Goal: Information Seeking & Learning: Learn about a topic

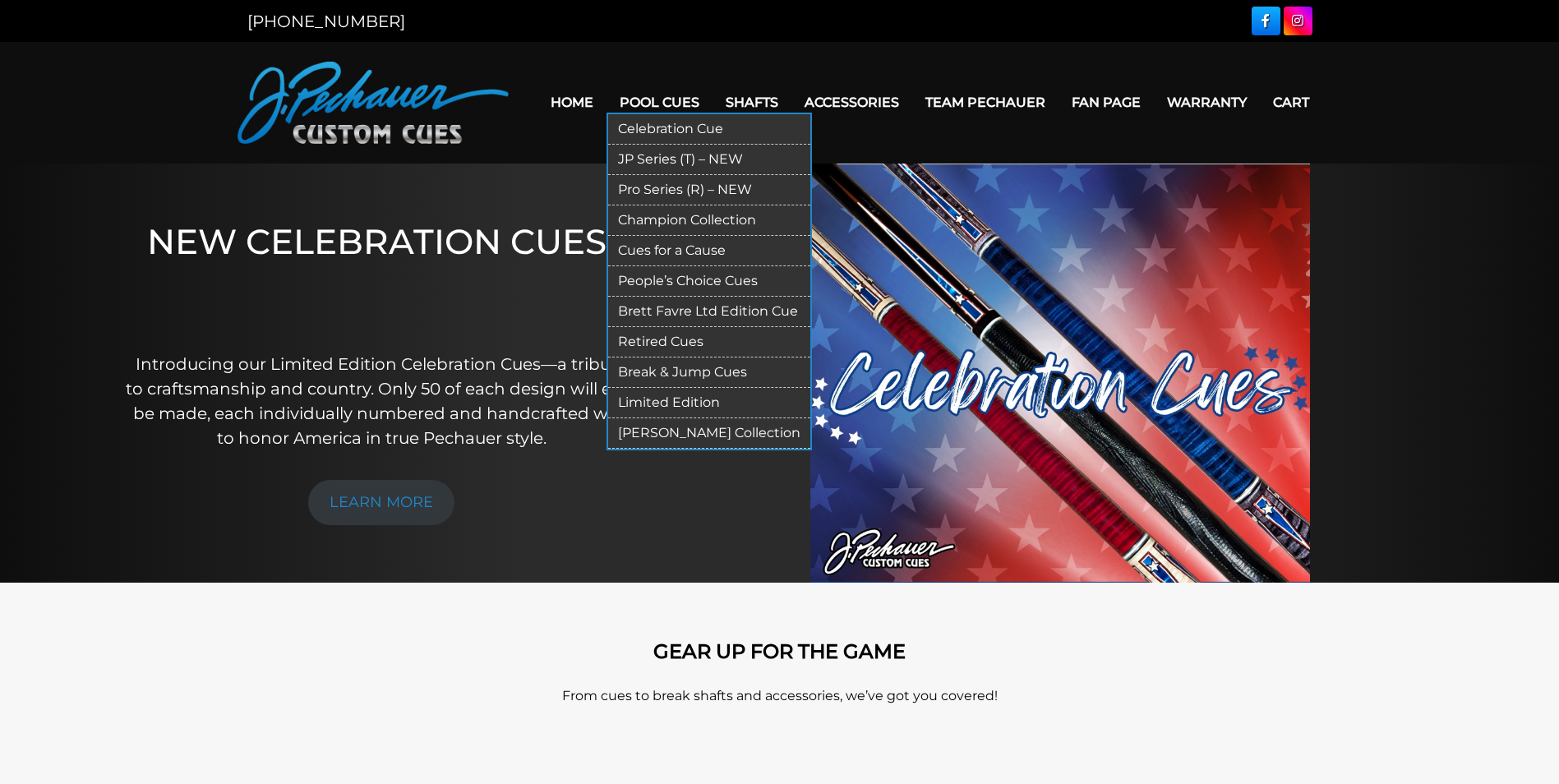
click at [636, 340] on link "Retired Cues" at bounding box center [709, 342] width 202 height 30
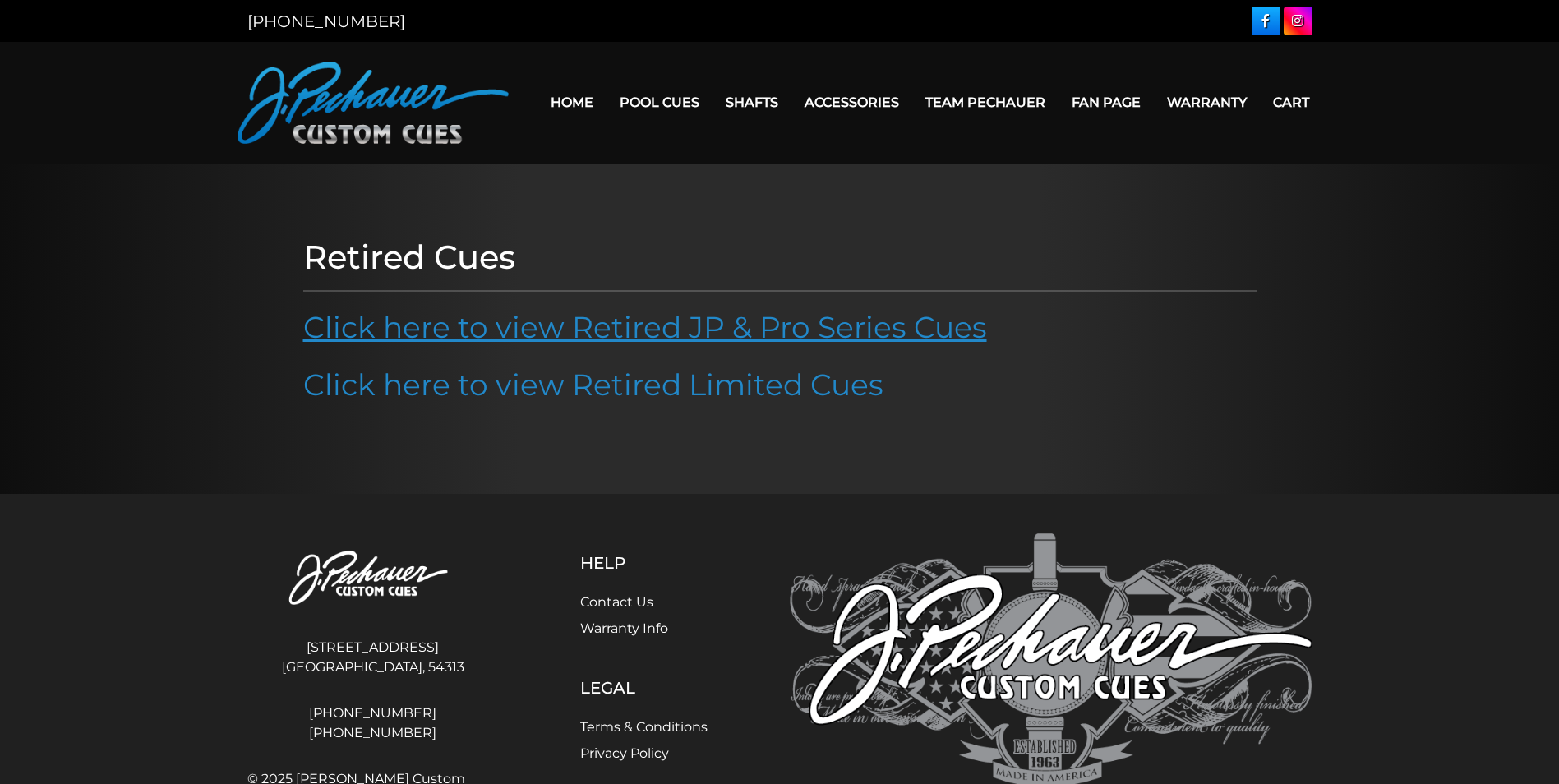
click at [635, 330] on link "Click here to view Retired JP & Pro Series Cues" at bounding box center [645, 326] width 684 height 36
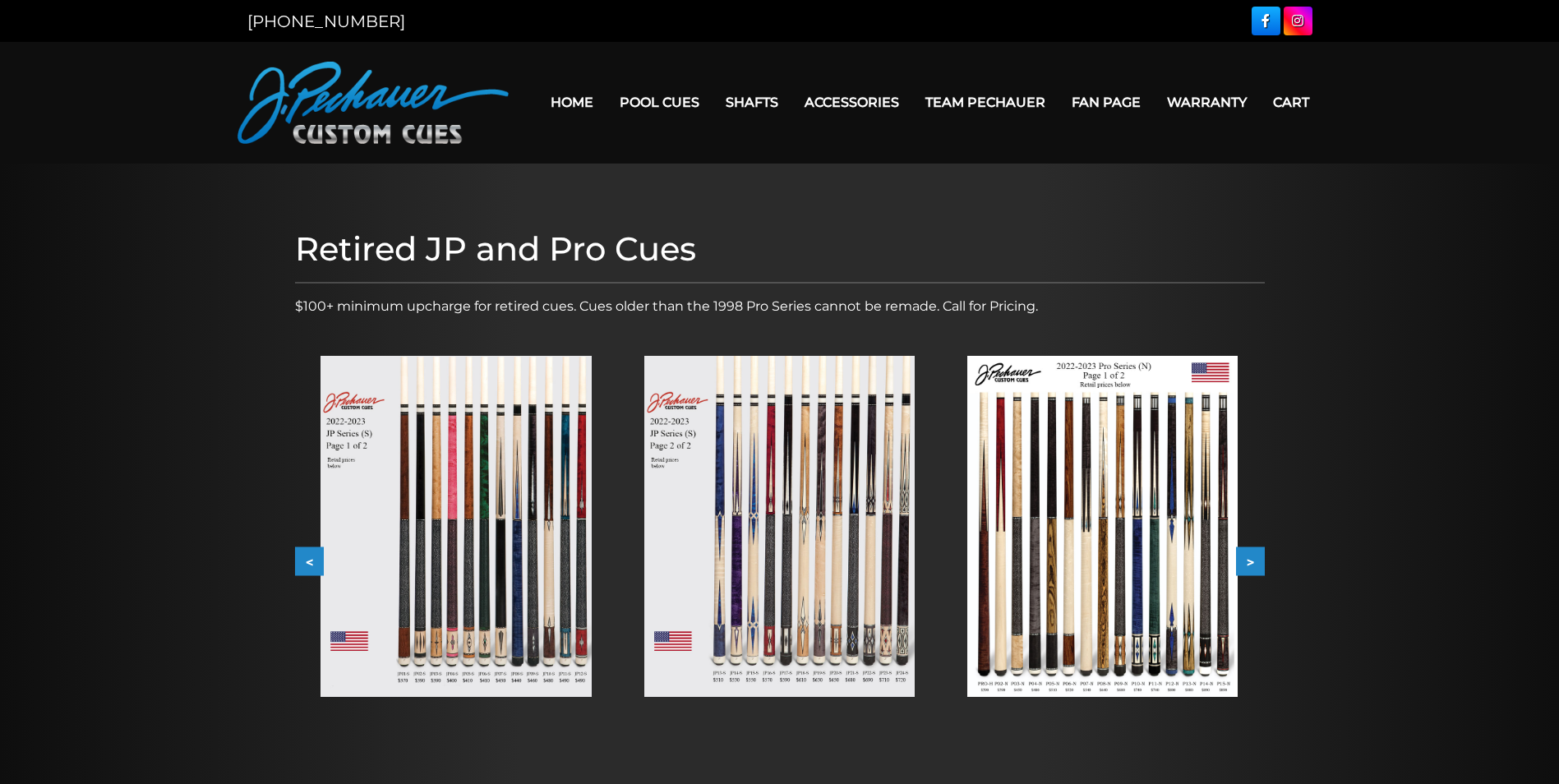
click at [545, 504] on img at bounding box center [456, 526] width 271 height 341
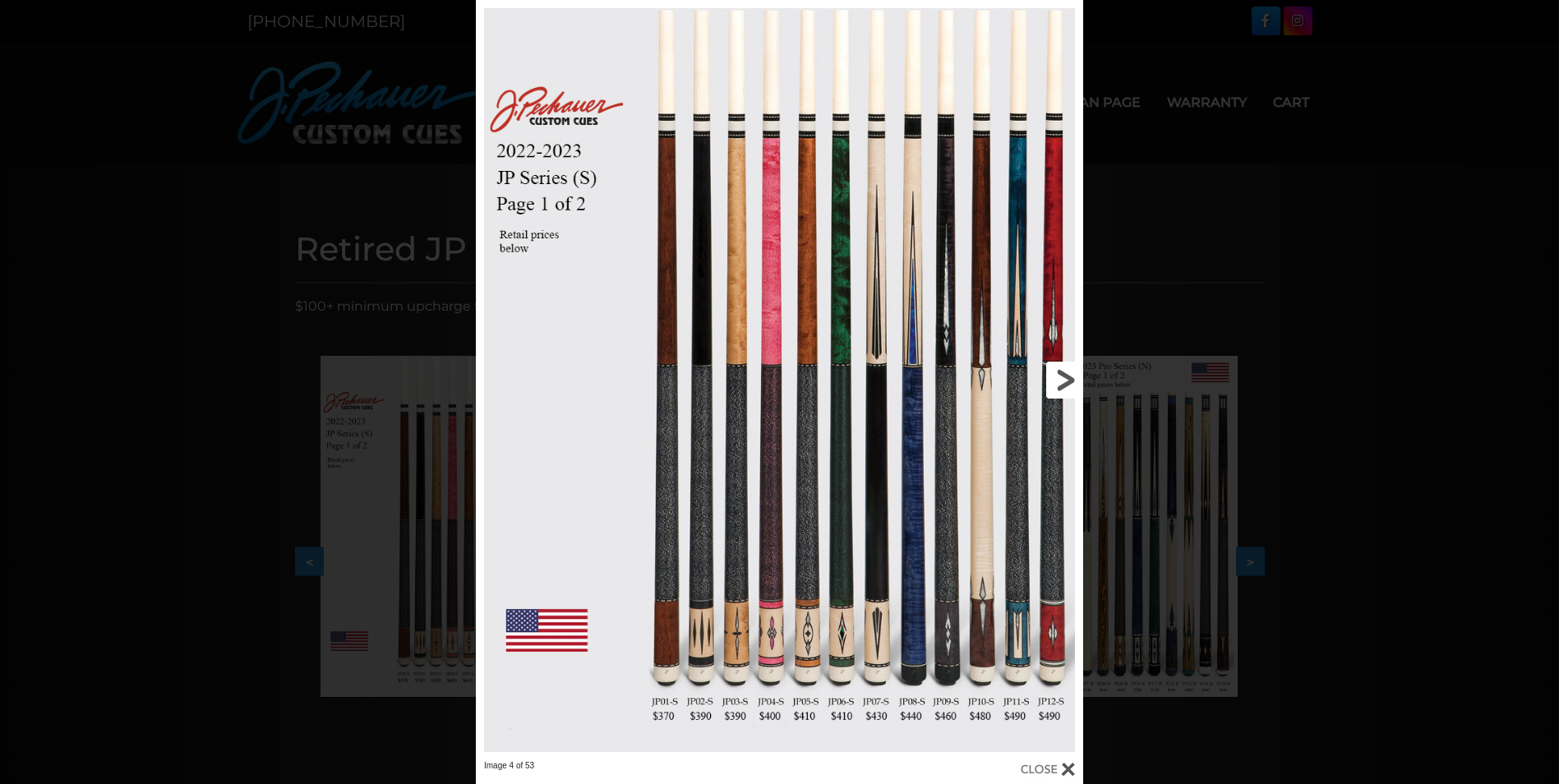
click at [1065, 377] on link at bounding box center [946, 380] width 274 height 760
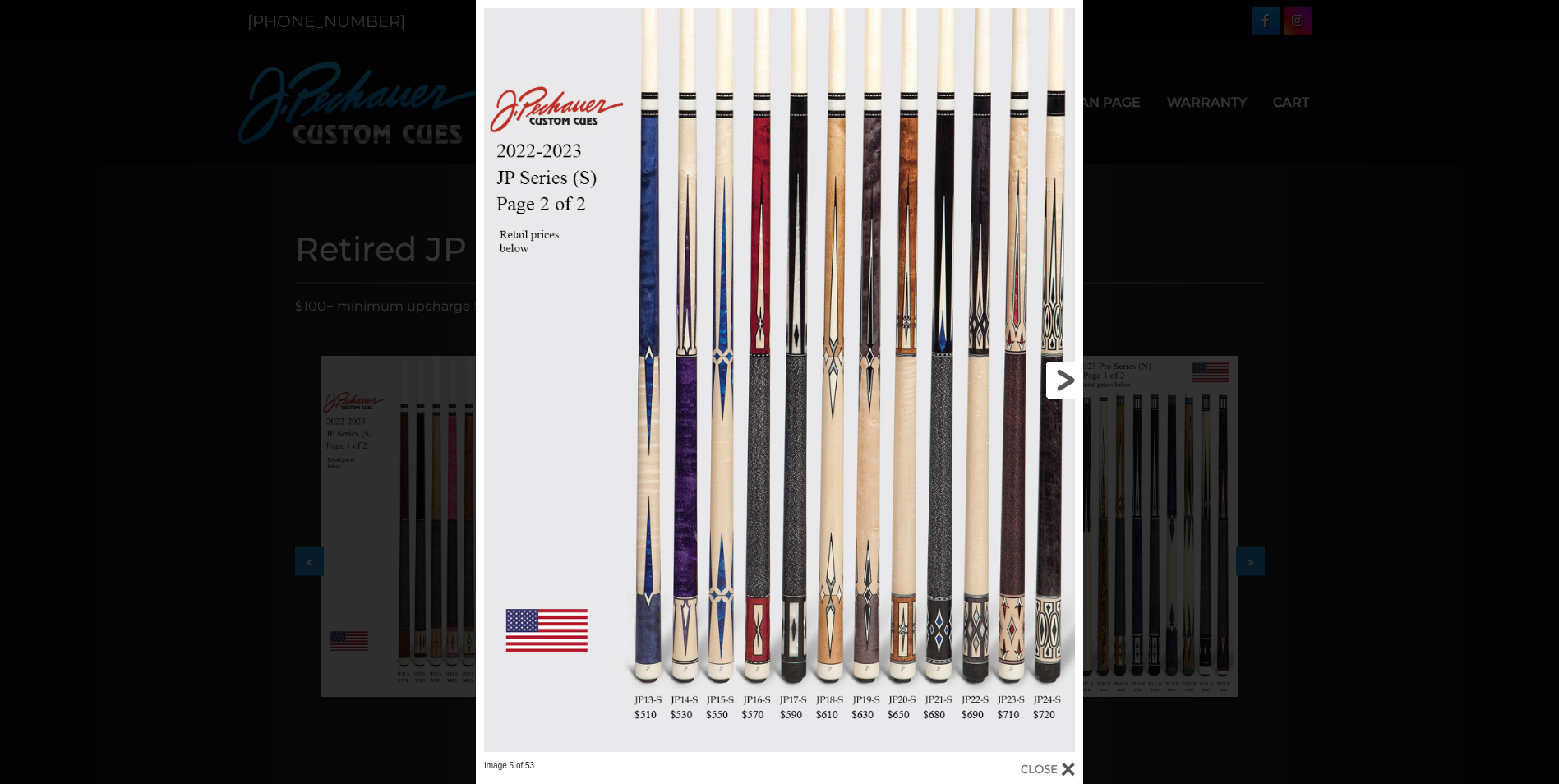
click at [1065, 377] on link at bounding box center [946, 380] width 274 height 760
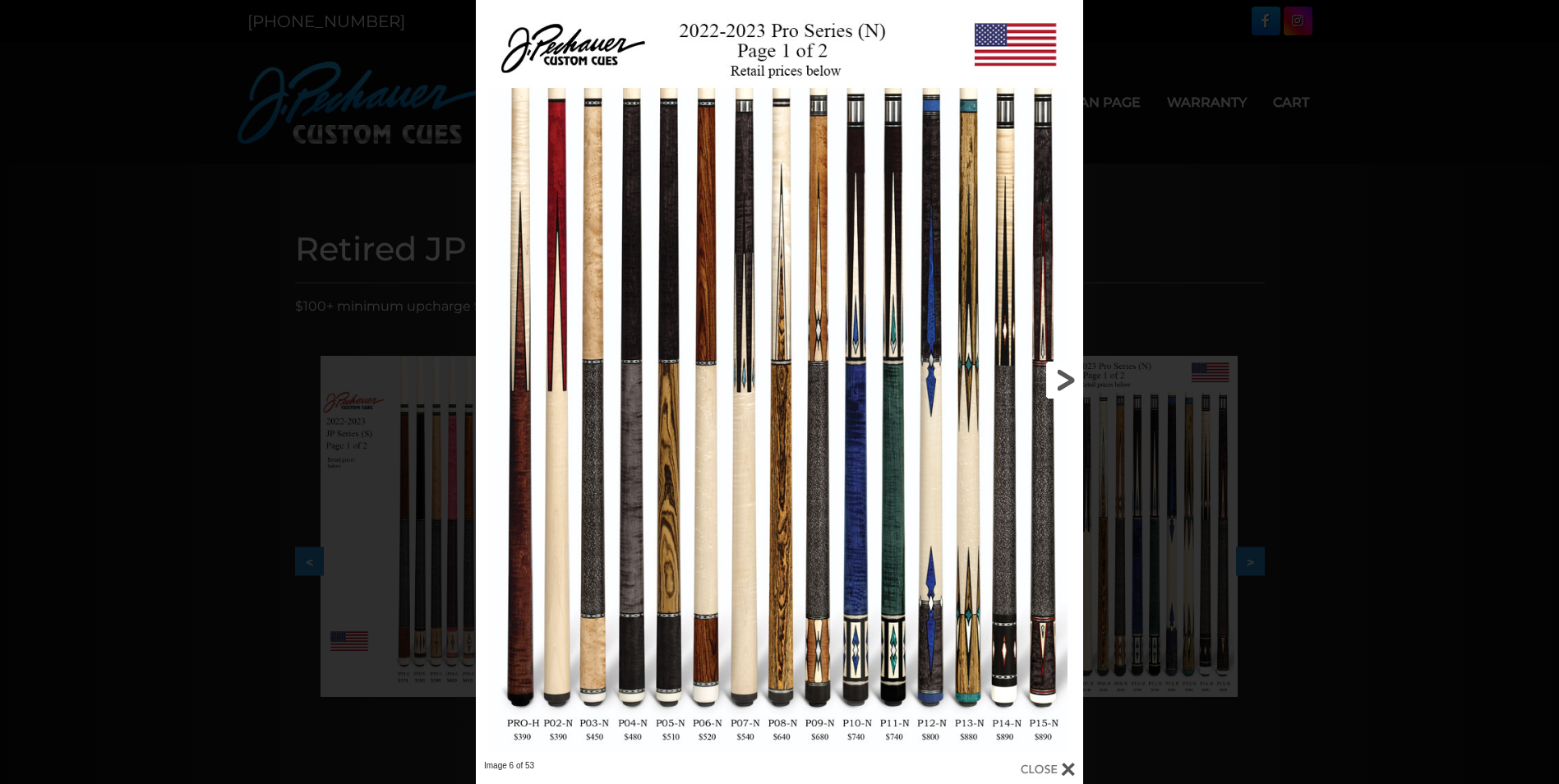
click at [1065, 377] on link at bounding box center [946, 380] width 274 height 760
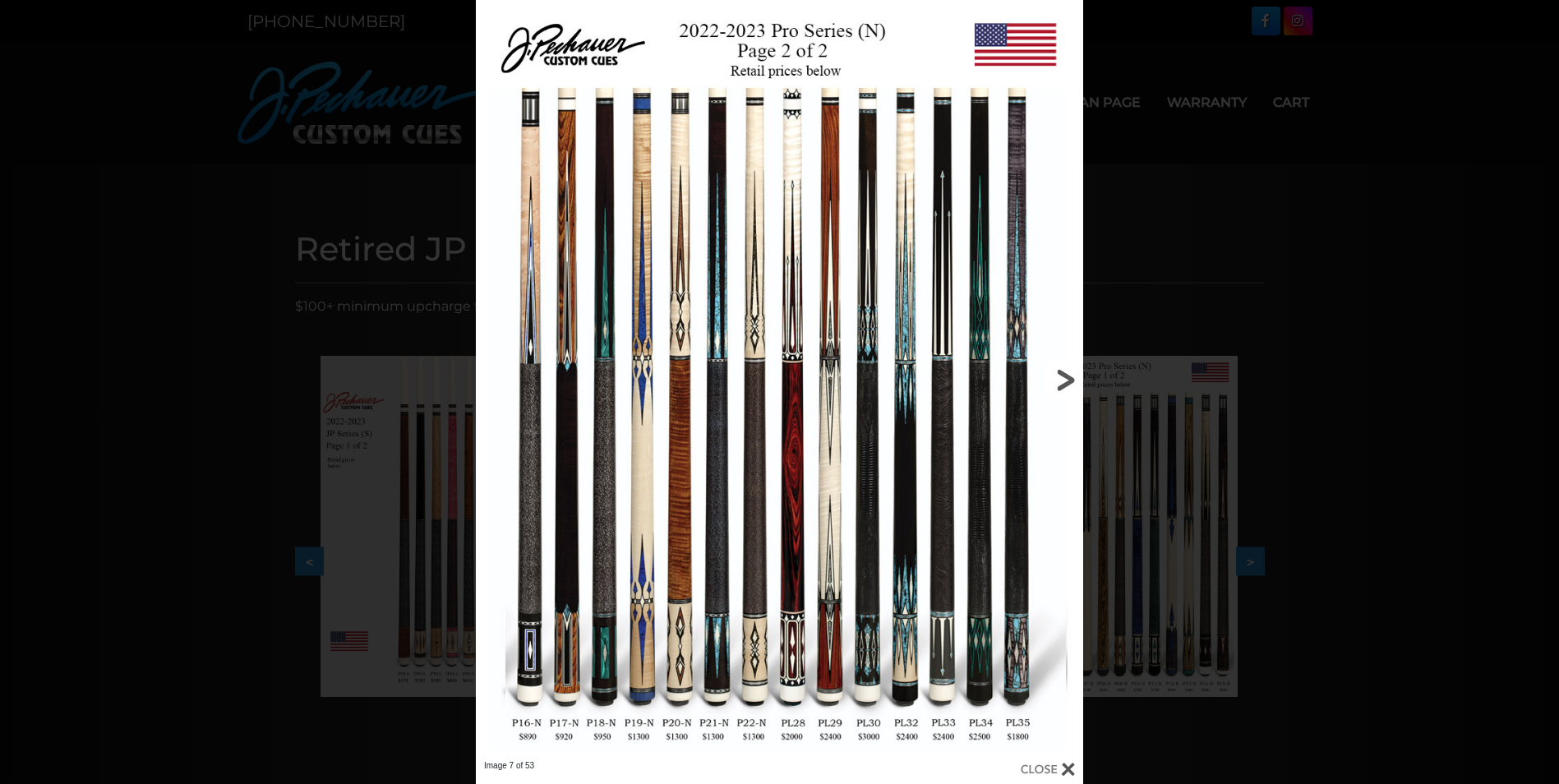
click at [1065, 377] on link at bounding box center [946, 380] width 274 height 760
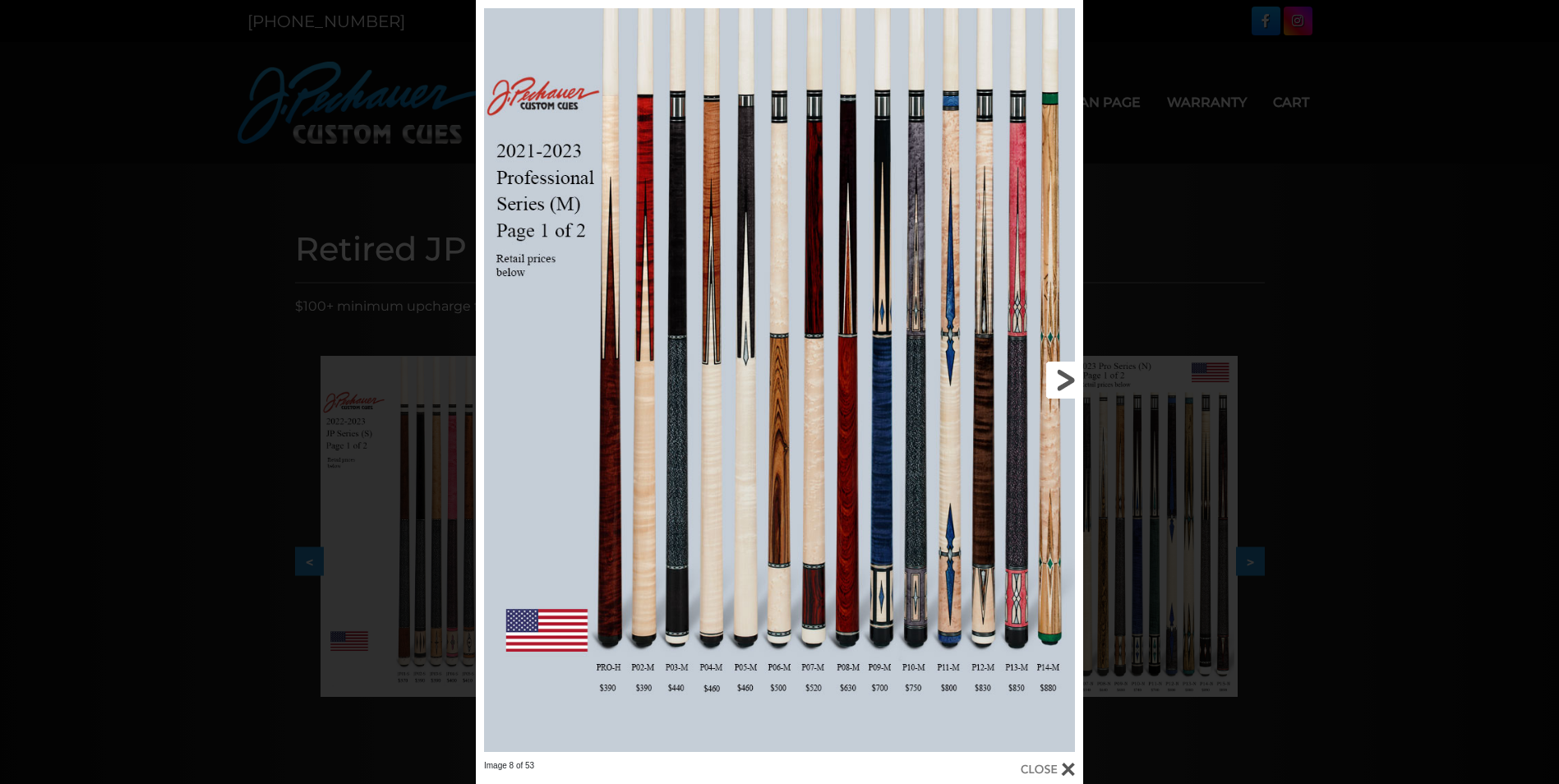
click at [1065, 377] on link at bounding box center [946, 380] width 274 height 760
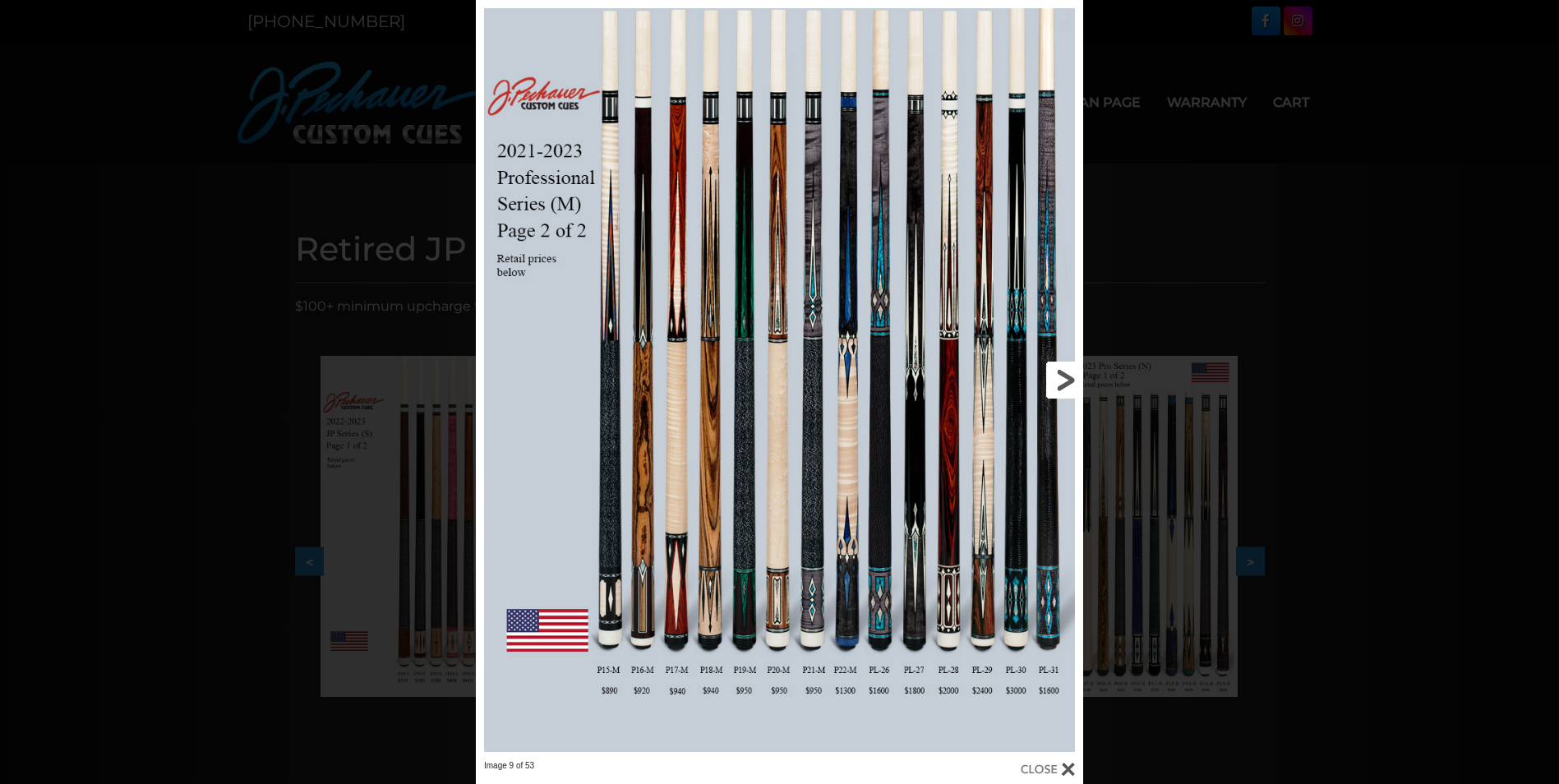
click at [1065, 377] on link at bounding box center [946, 380] width 274 height 760
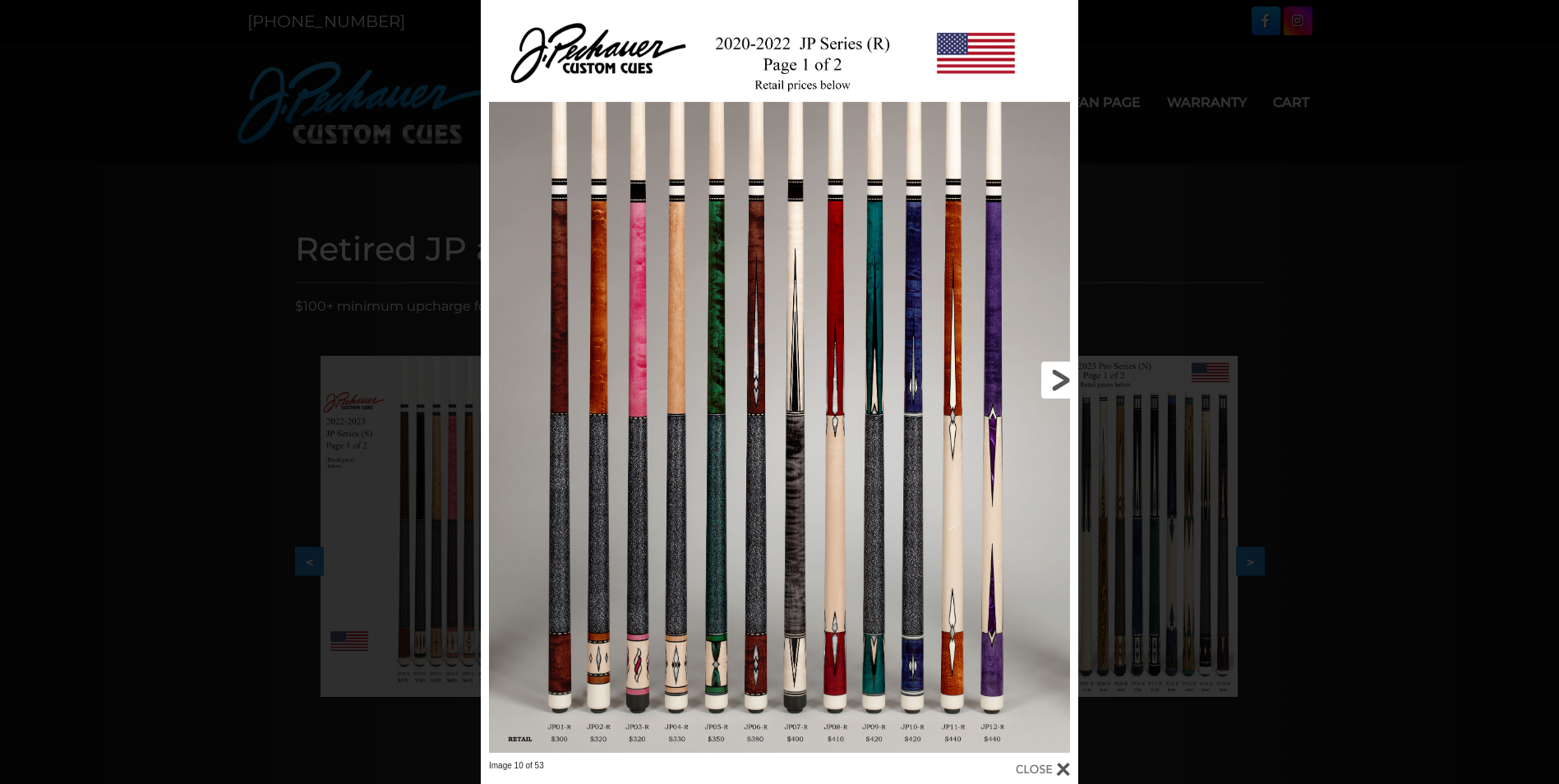
click at [1065, 377] on link at bounding box center [944, 380] width 269 height 760
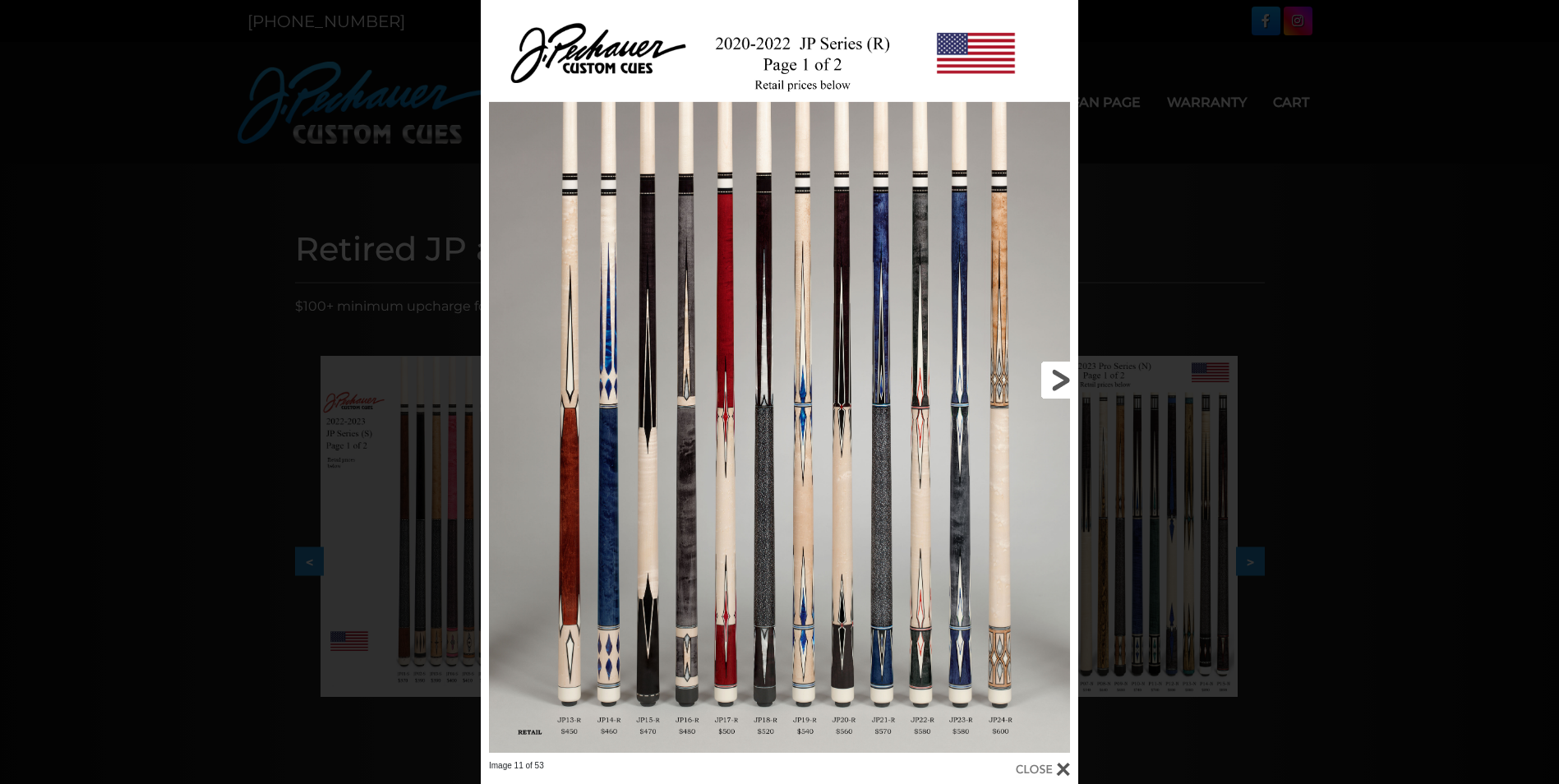
click at [1066, 376] on link at bounding box center [944, 380] width 269 height 760
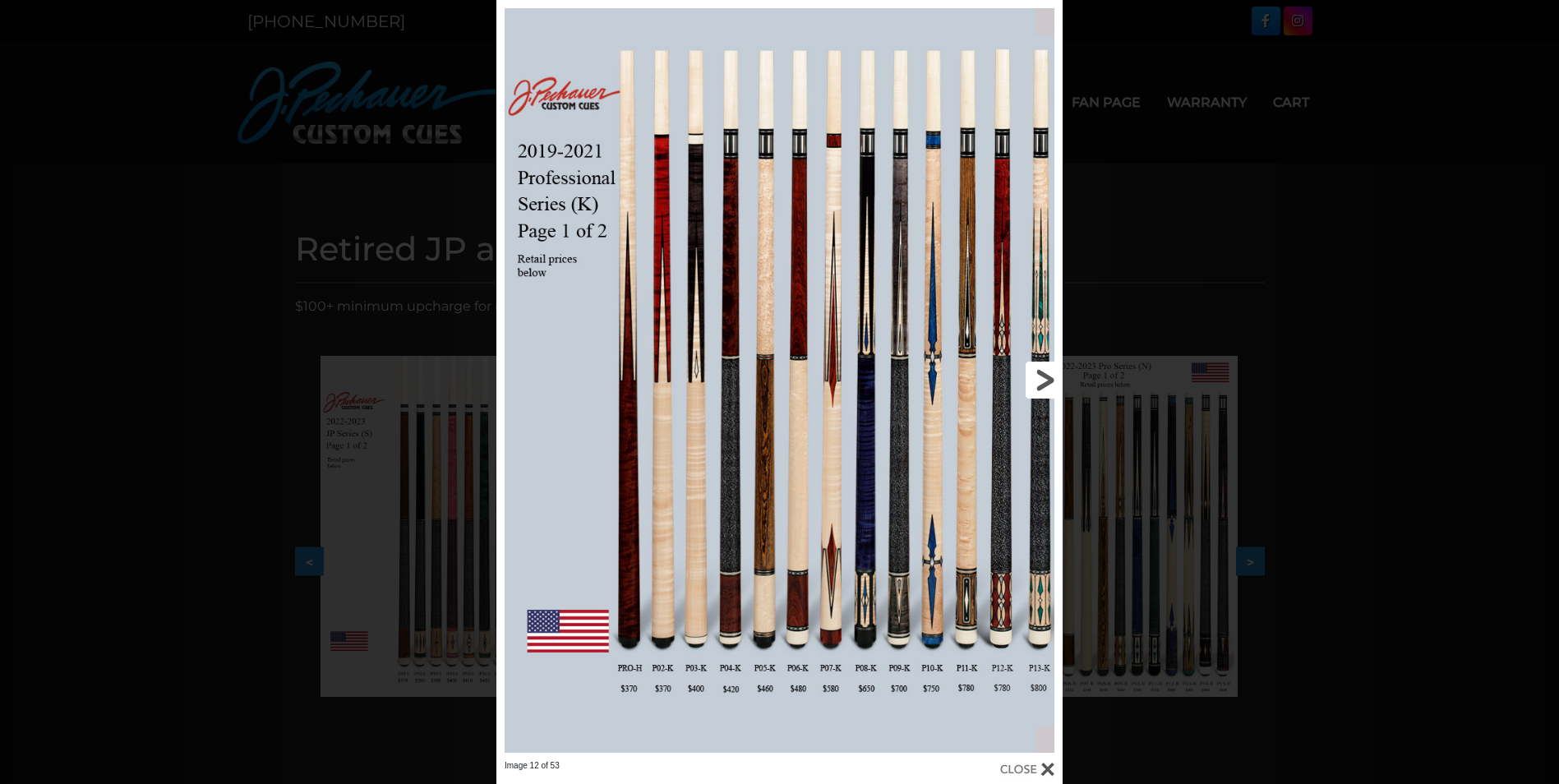
click at [1066, 376] on div "Image 12 of 53" at bounding box center [780, 392] width 1559 height 784
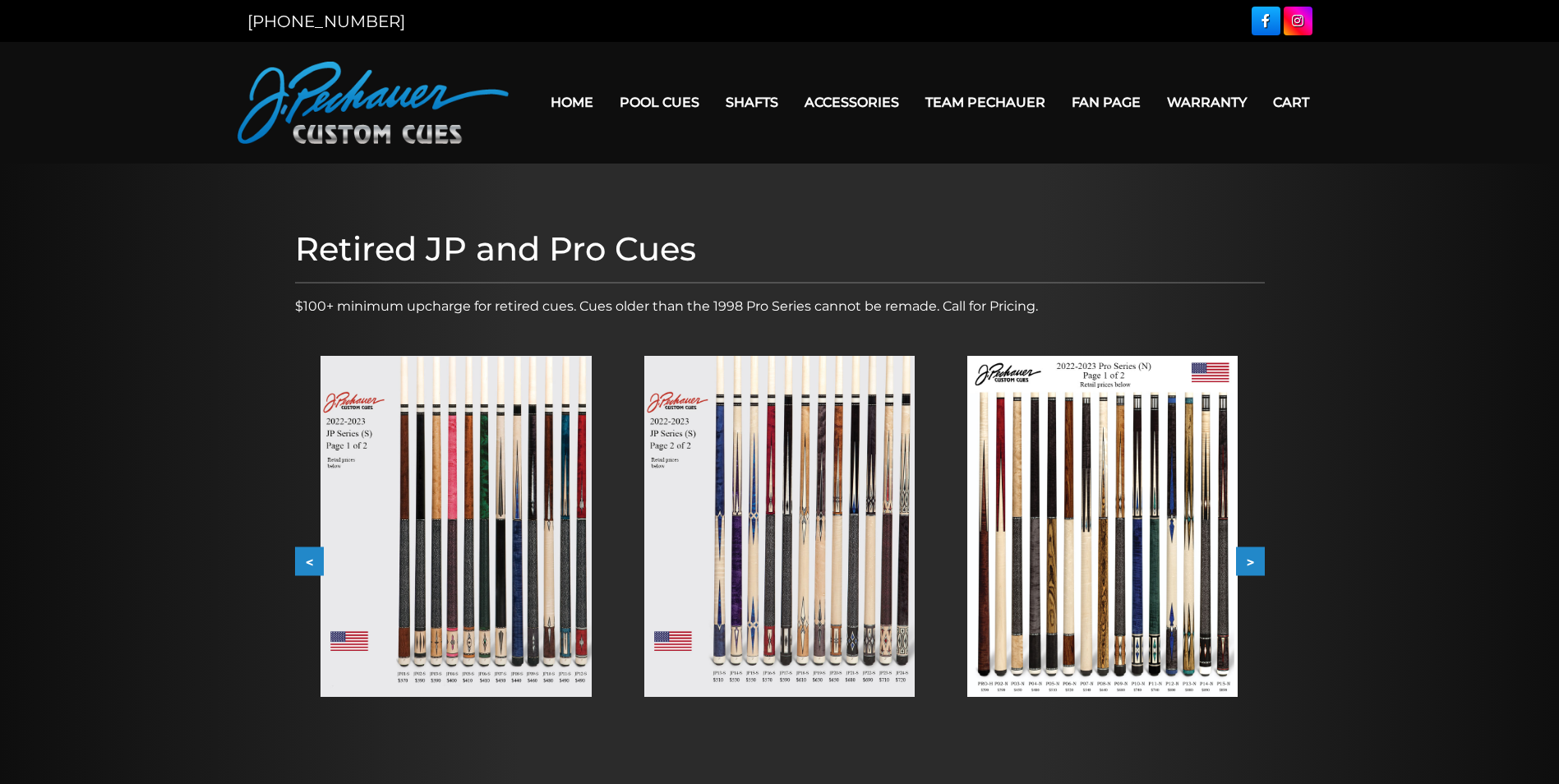
click at [1257, 568] on button ">" at bounding box center [1250, 561] width 29 height 29
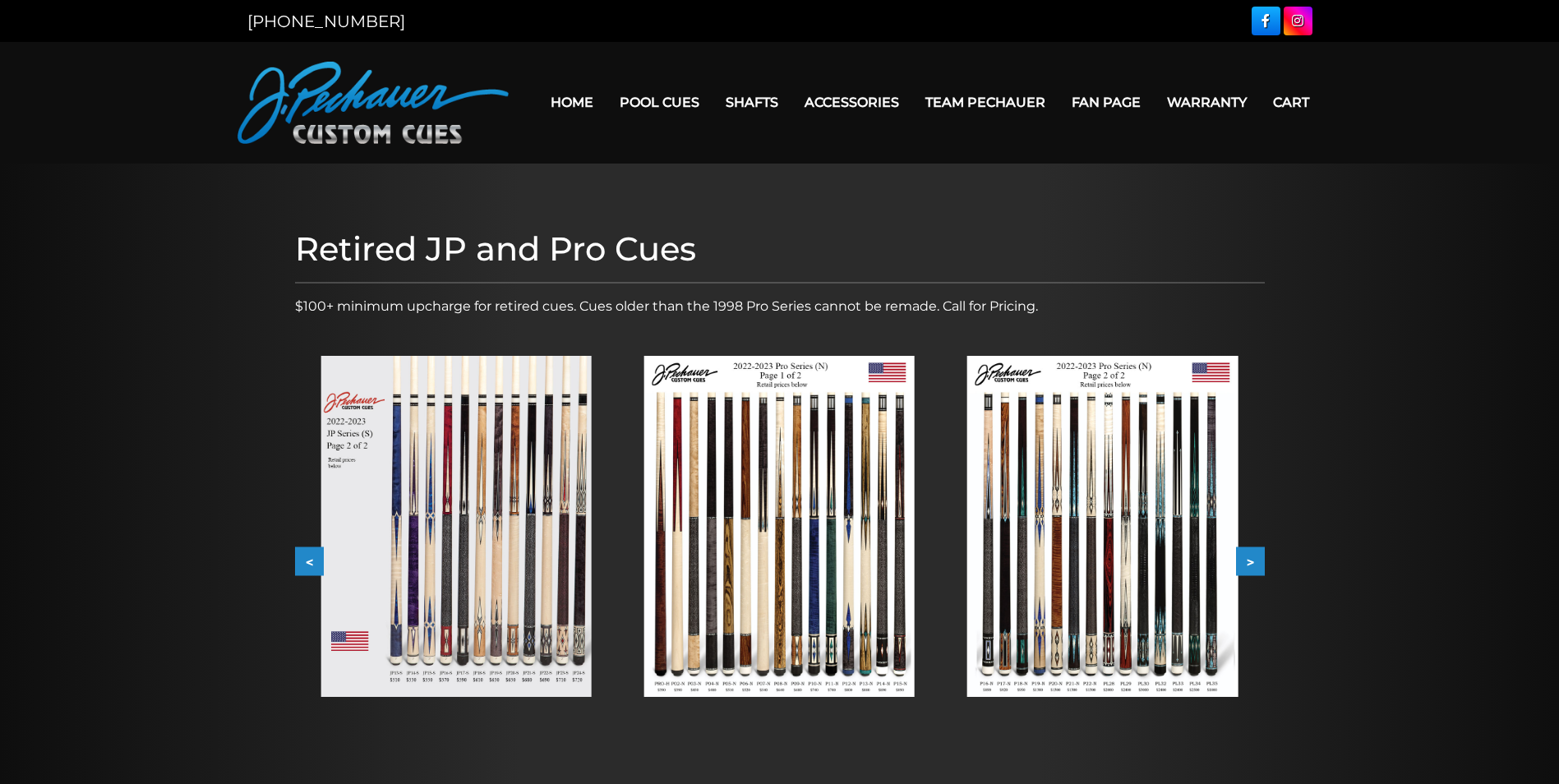
click at [1123, 553] on img at bounding box center [1103, 526] width 271 height 341
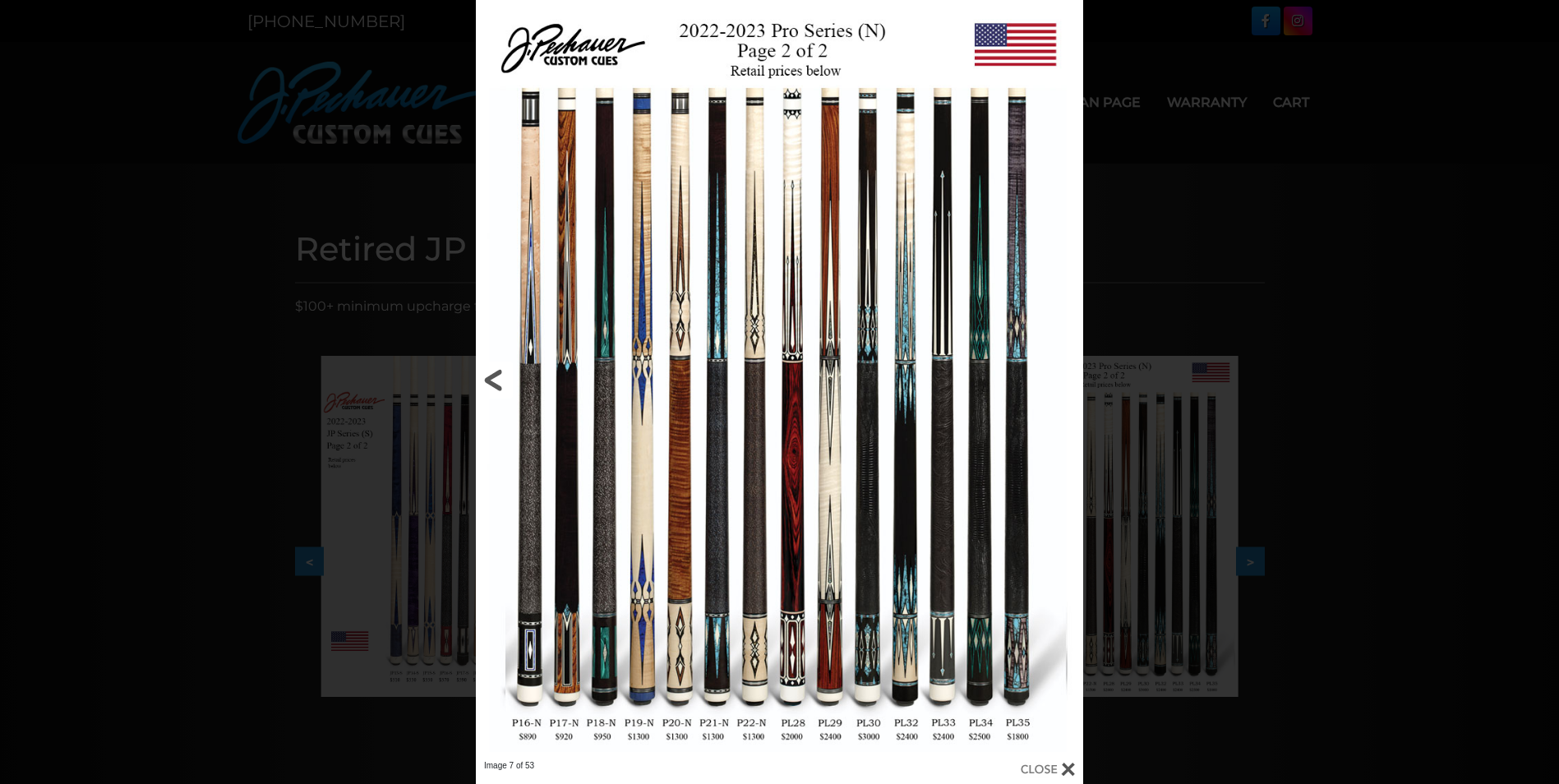
click at [499, 377] on link at bounding box center [613, 380] width 274 height 760
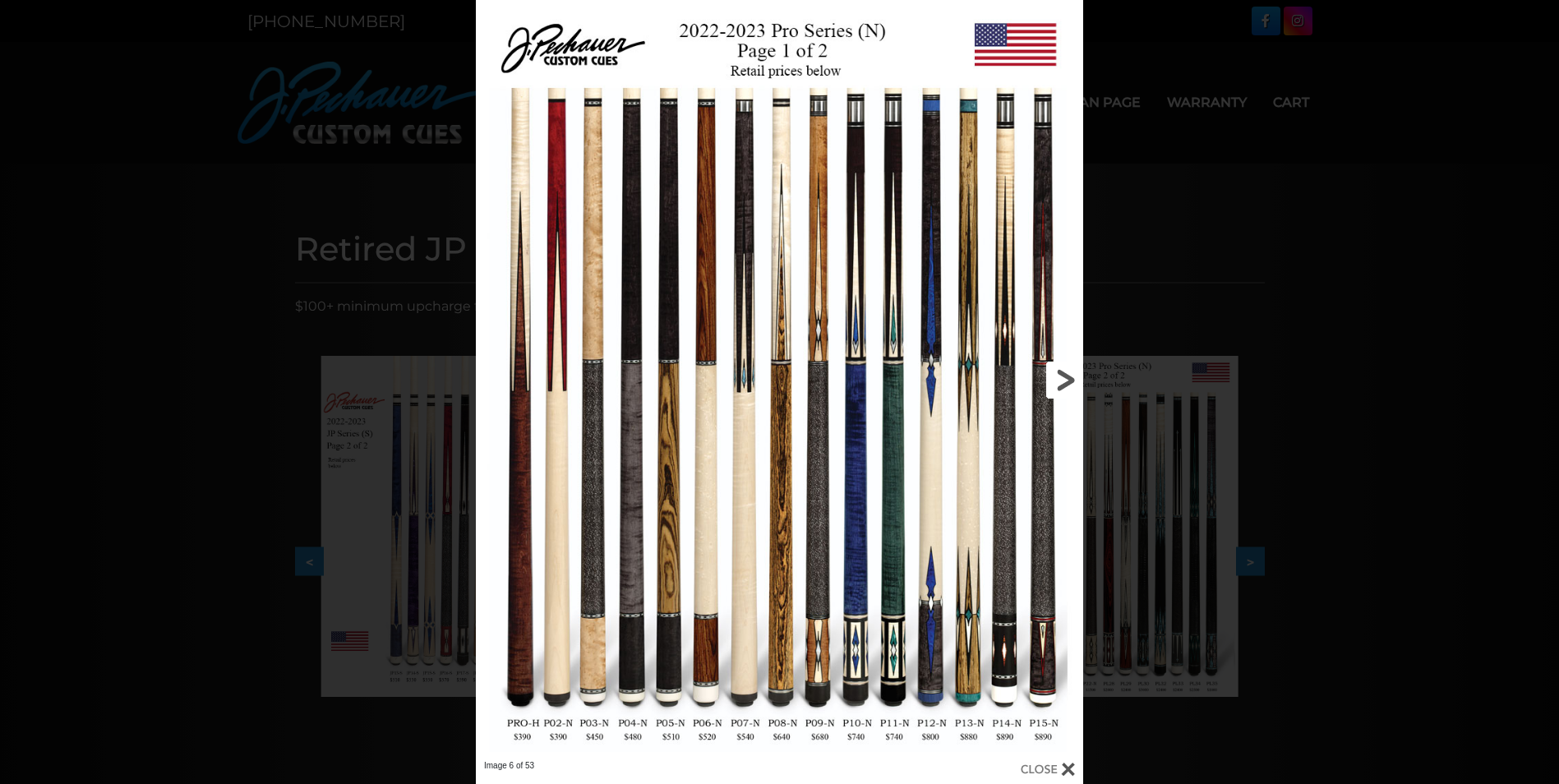
click at [1061, 380] on link at bounding box center [946, 380] width 274 height 760
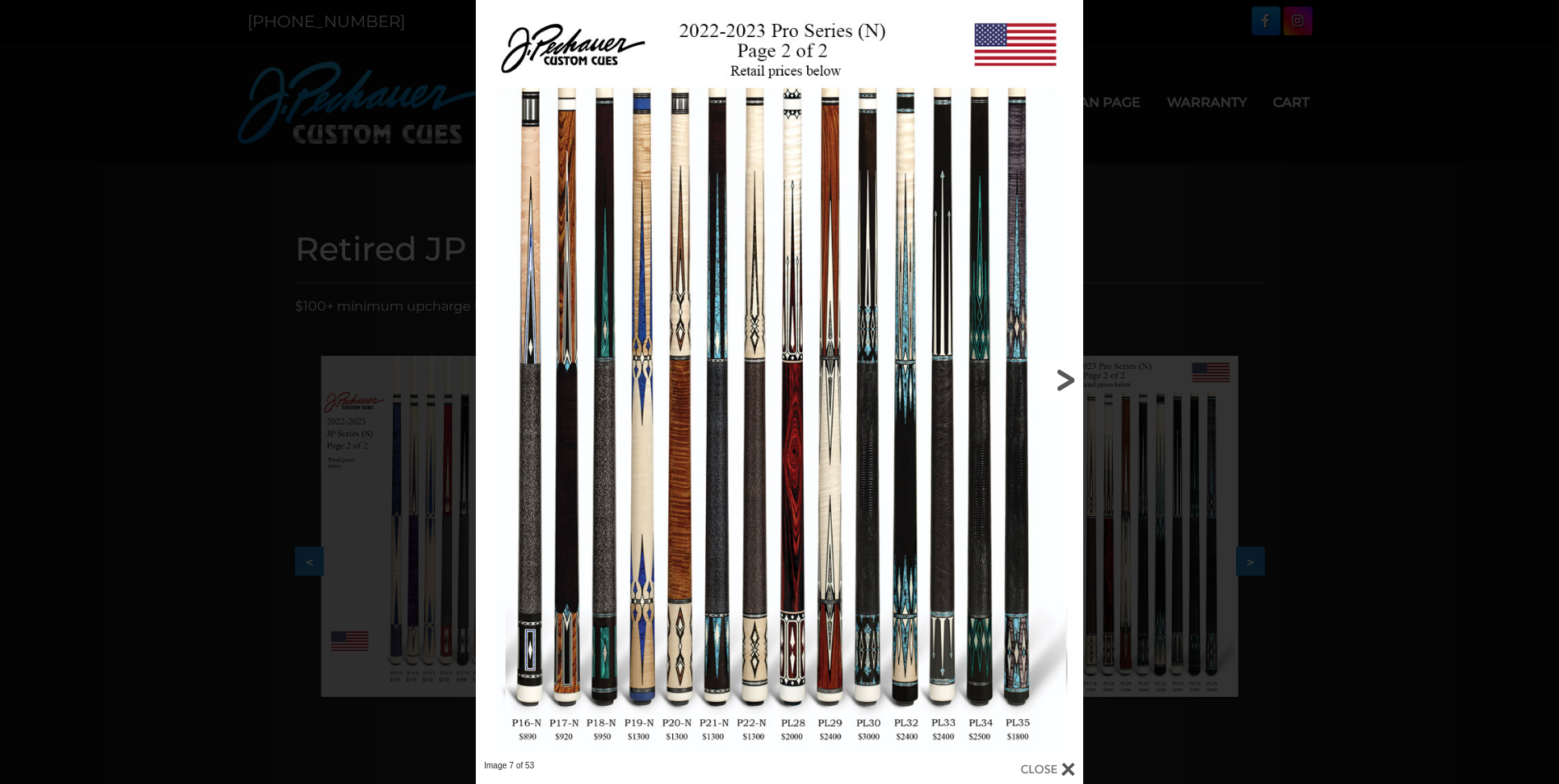
click at [1061, 380] on link at bounding box center [946, 380] width 274 height 760
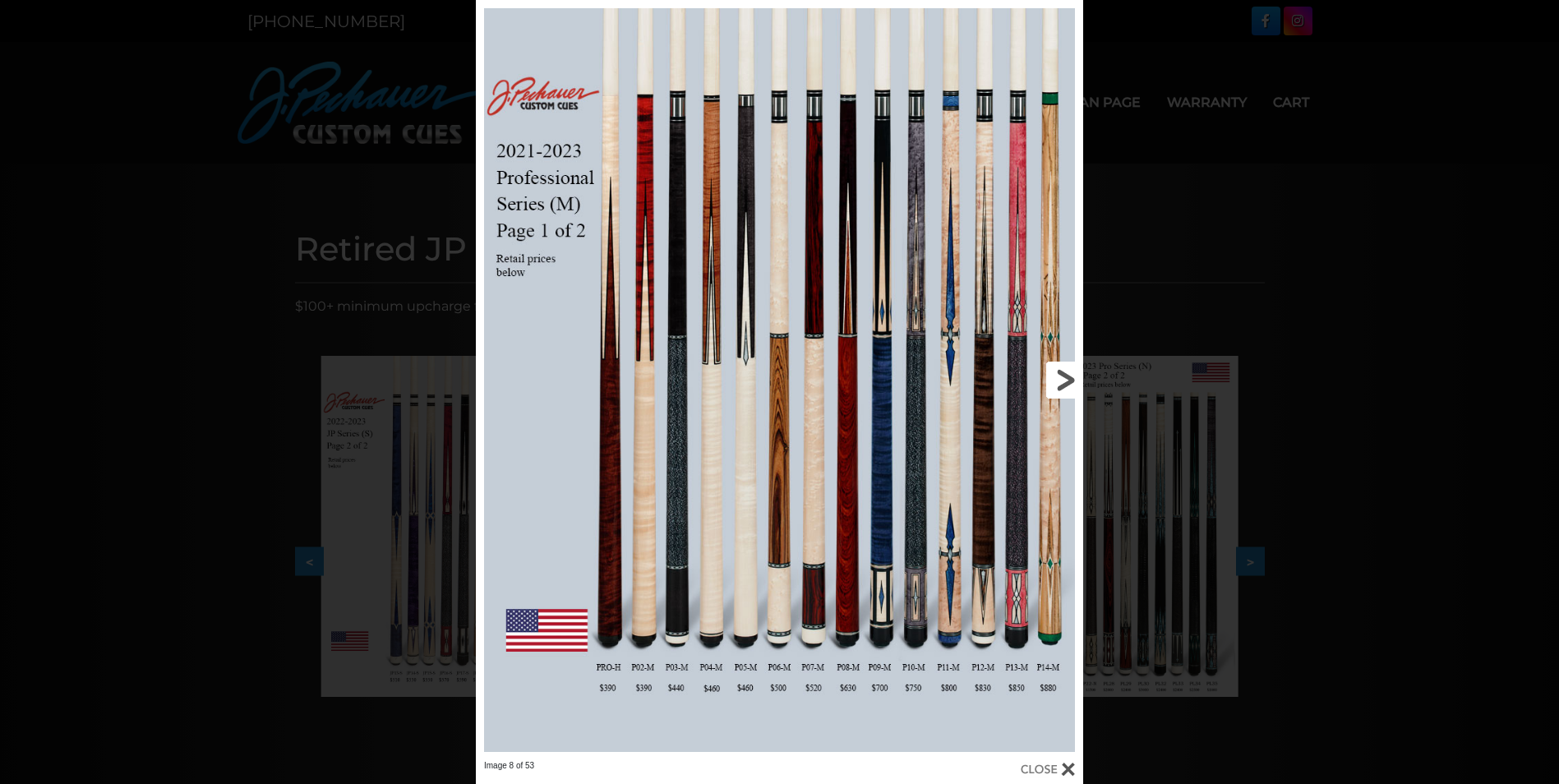
click at [1061, 380] on link at bounding box center [946, 380] width 274 height 760
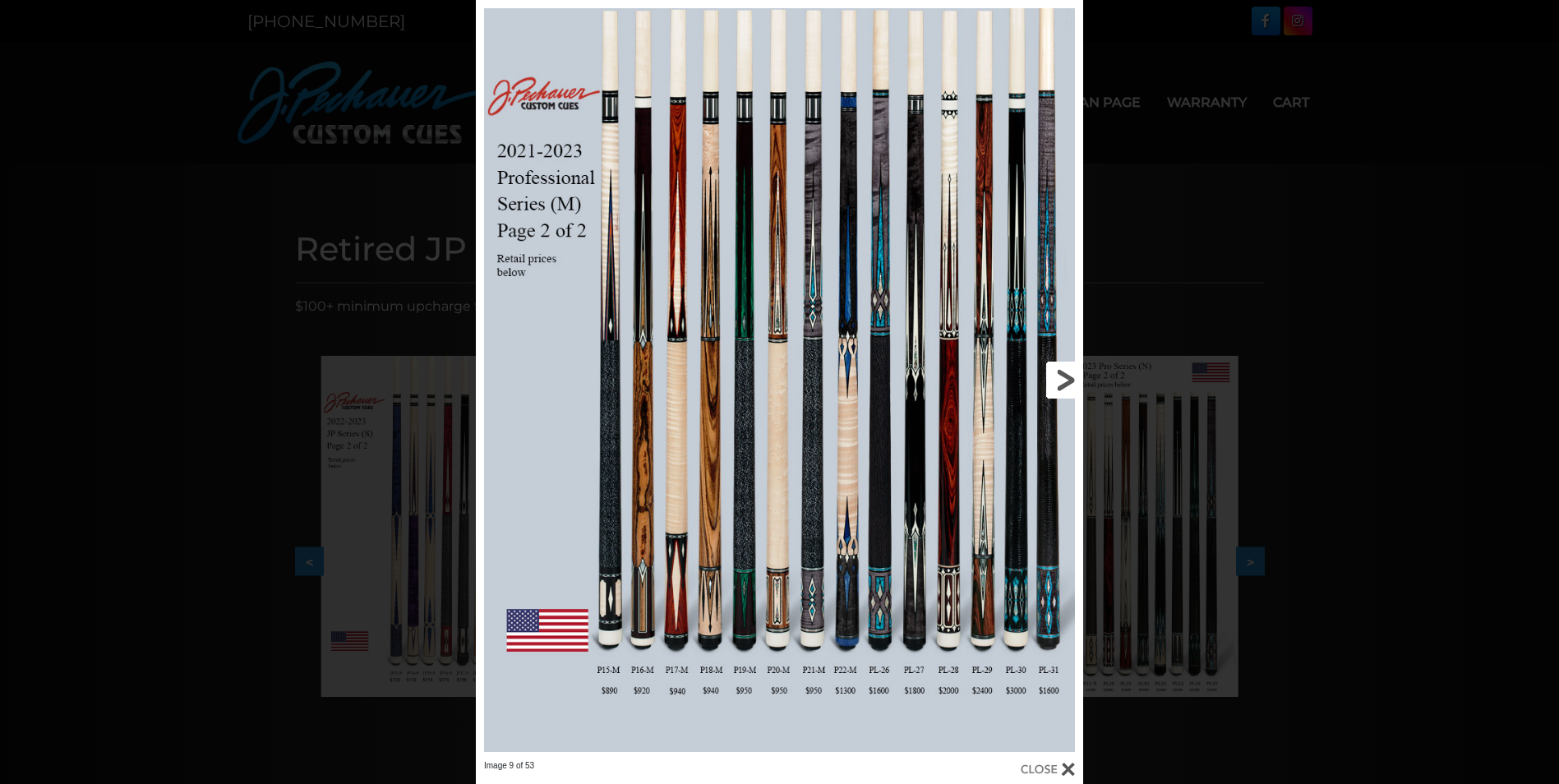
click at [1061, 380] on link at bounding box center [946, 380] width 274 height 760
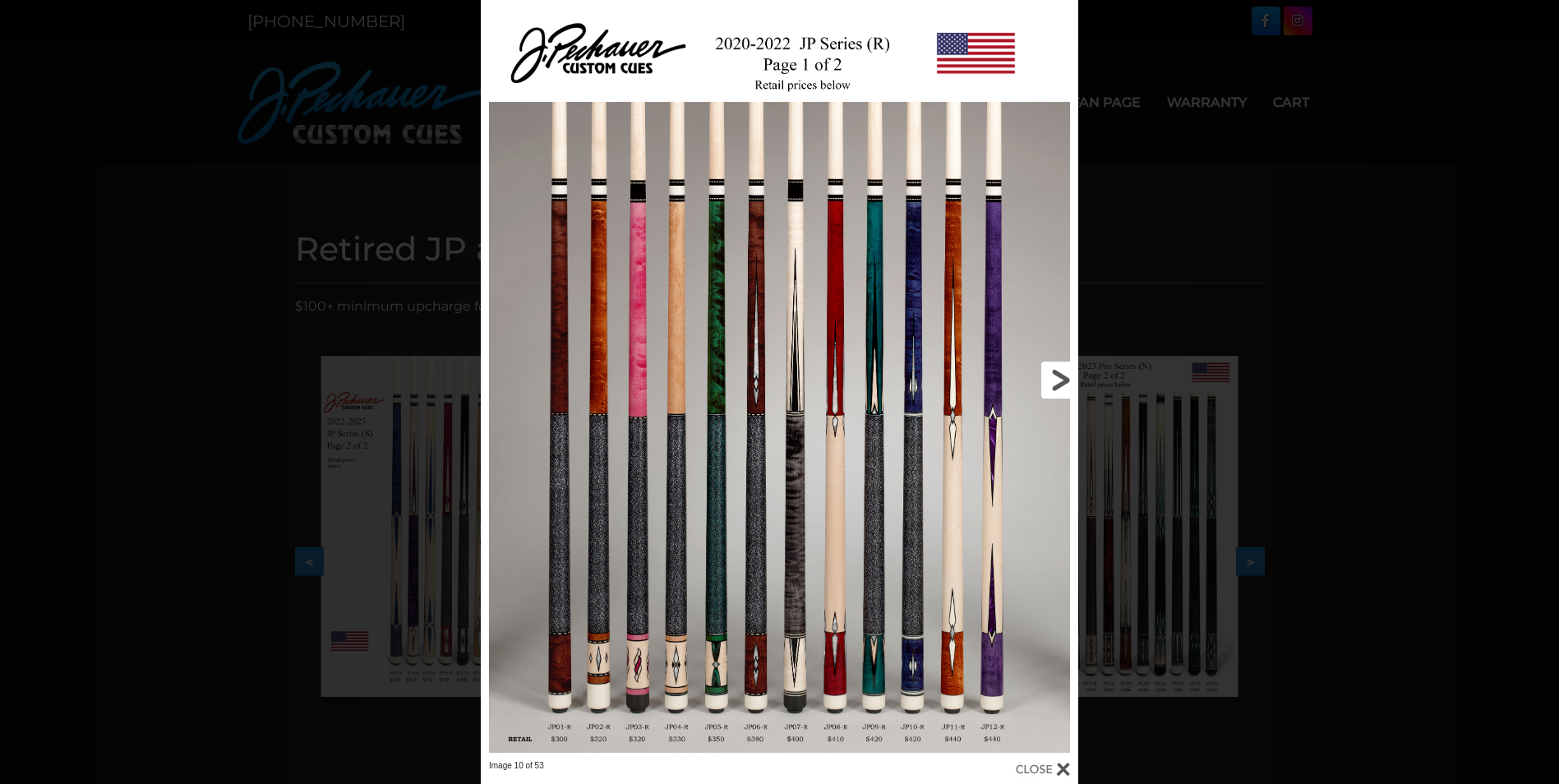
click at [1061, 380] on link at bounding box center [944, 380] width 269 height 760
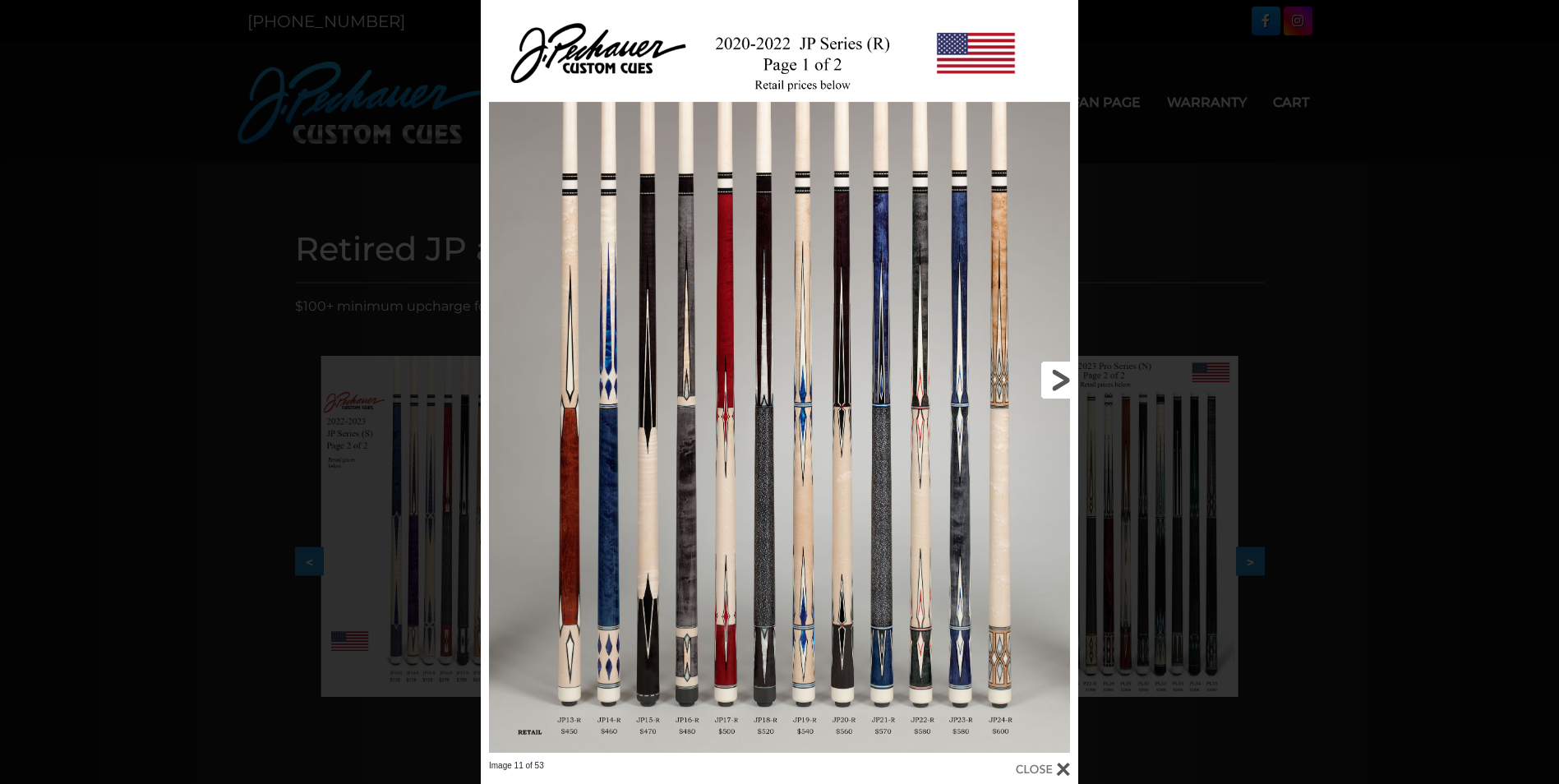
click at [1061, 380] on link at bounding box center [944, 380] width 269 height 760
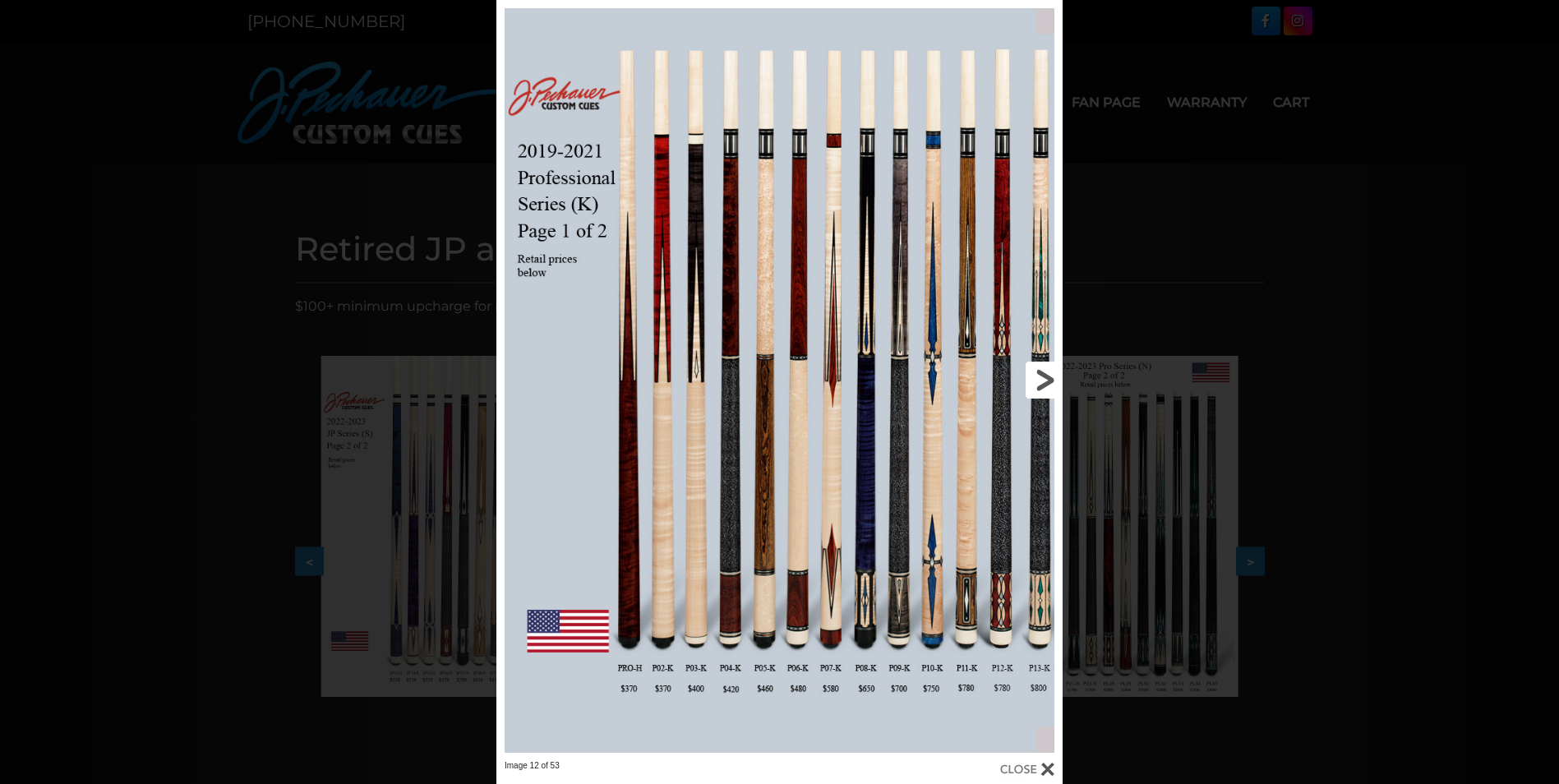
click at [1044, 376] on link at bounding box center [935, 380] width 255 height 760
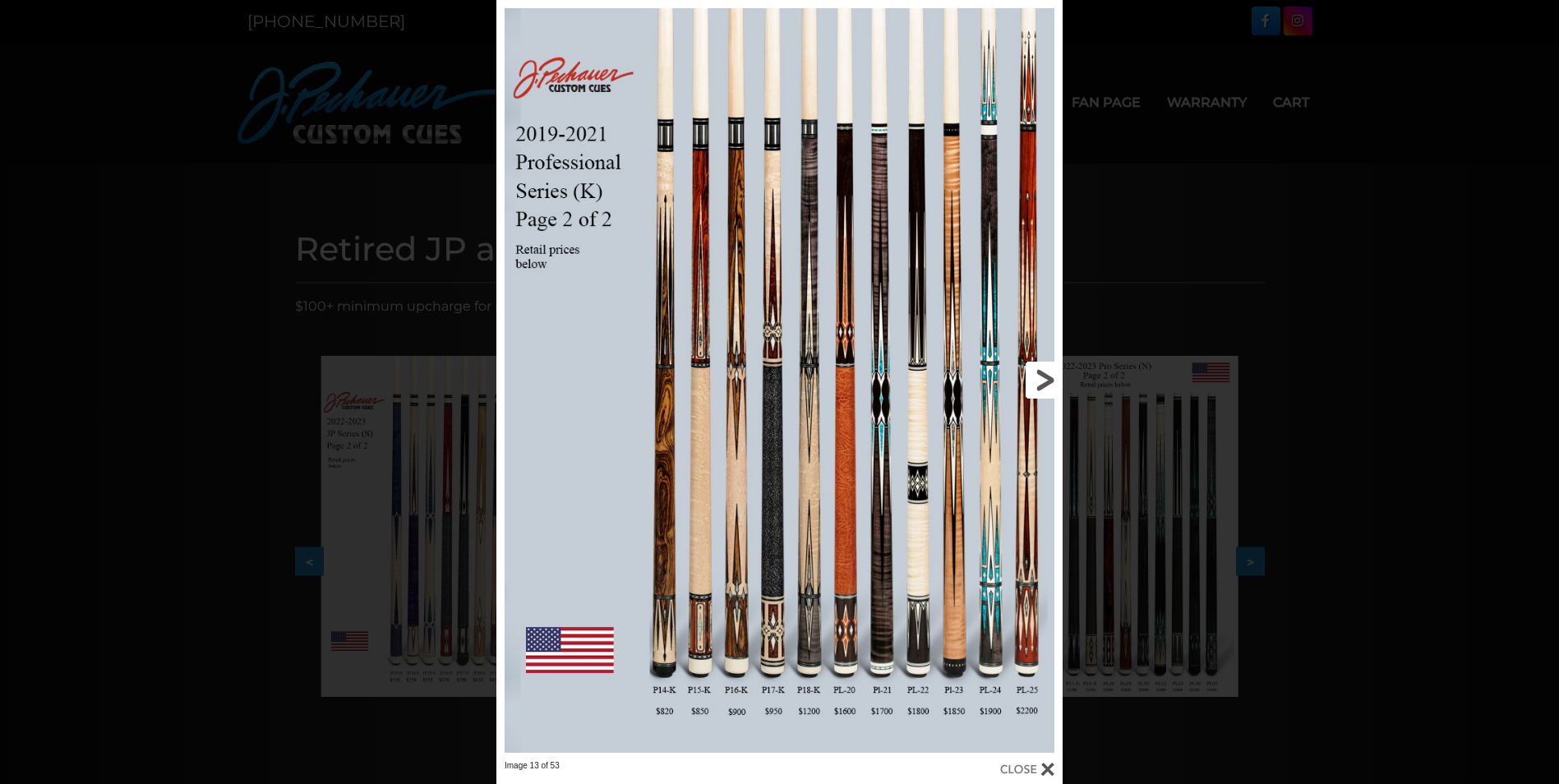
click at [1044, 376] on link at bounding box center [935, 380] width 255 height 760
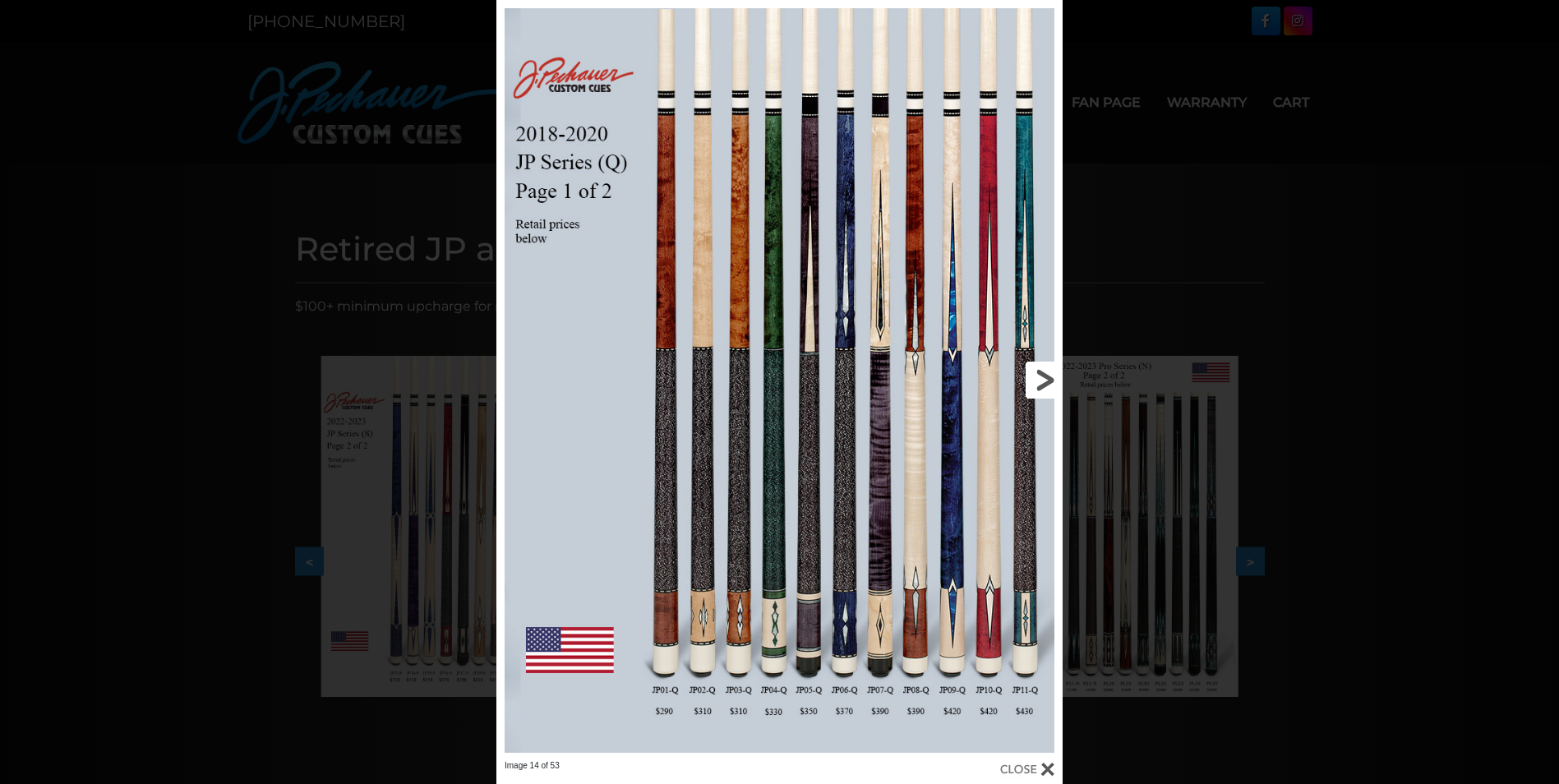
click at [1044, 376] on link at bounding box center [935, 380] width 255 height 760
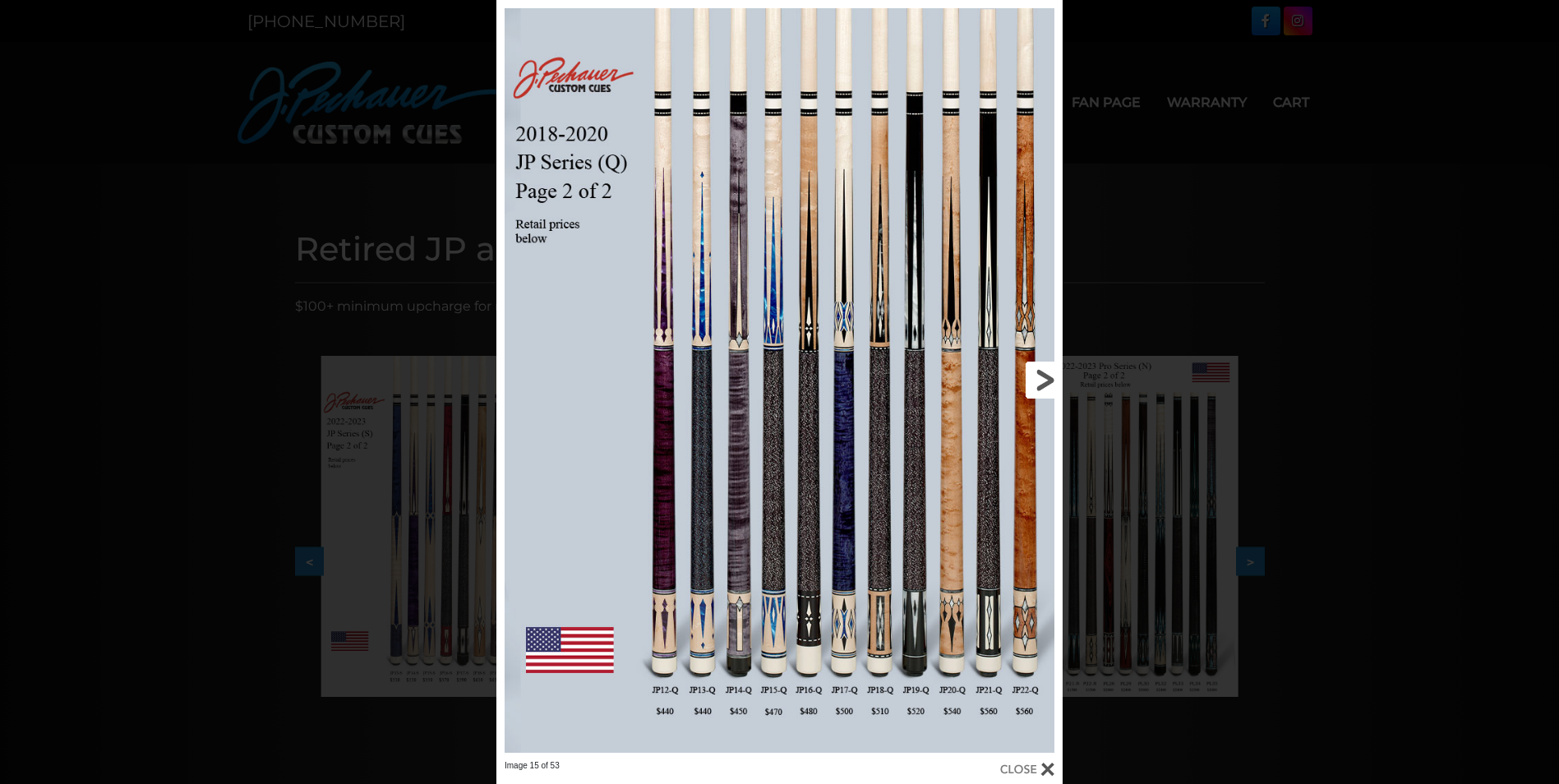
click at [1044, 376] on link at bounding box center [935, 380] width 255 height 760
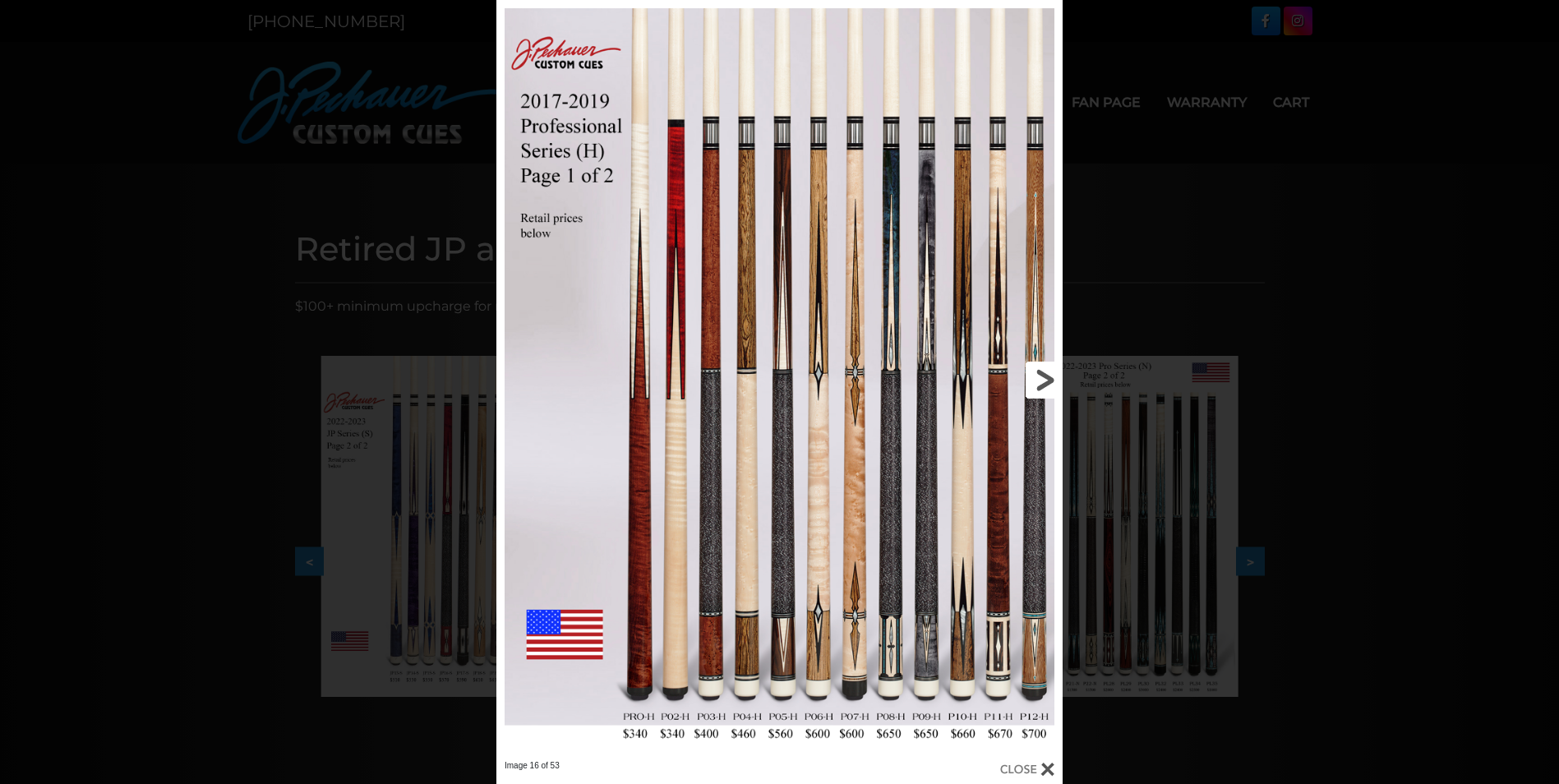
click at [1044, 376] on link at bounding box center [935, 380] width 255 height 760
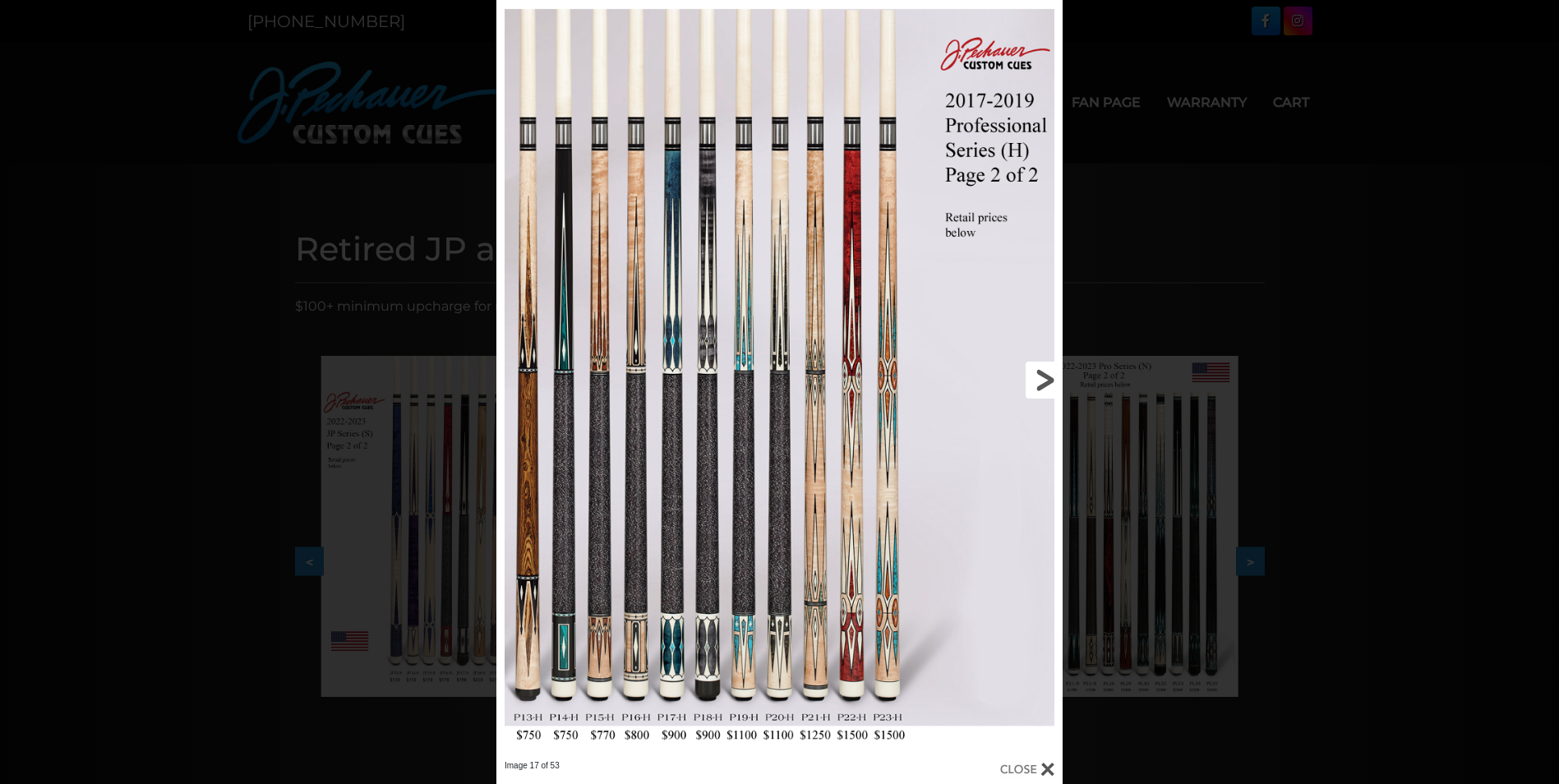
click at [1044, 376] on link at bounding box center [935, 380] width 255 height 760
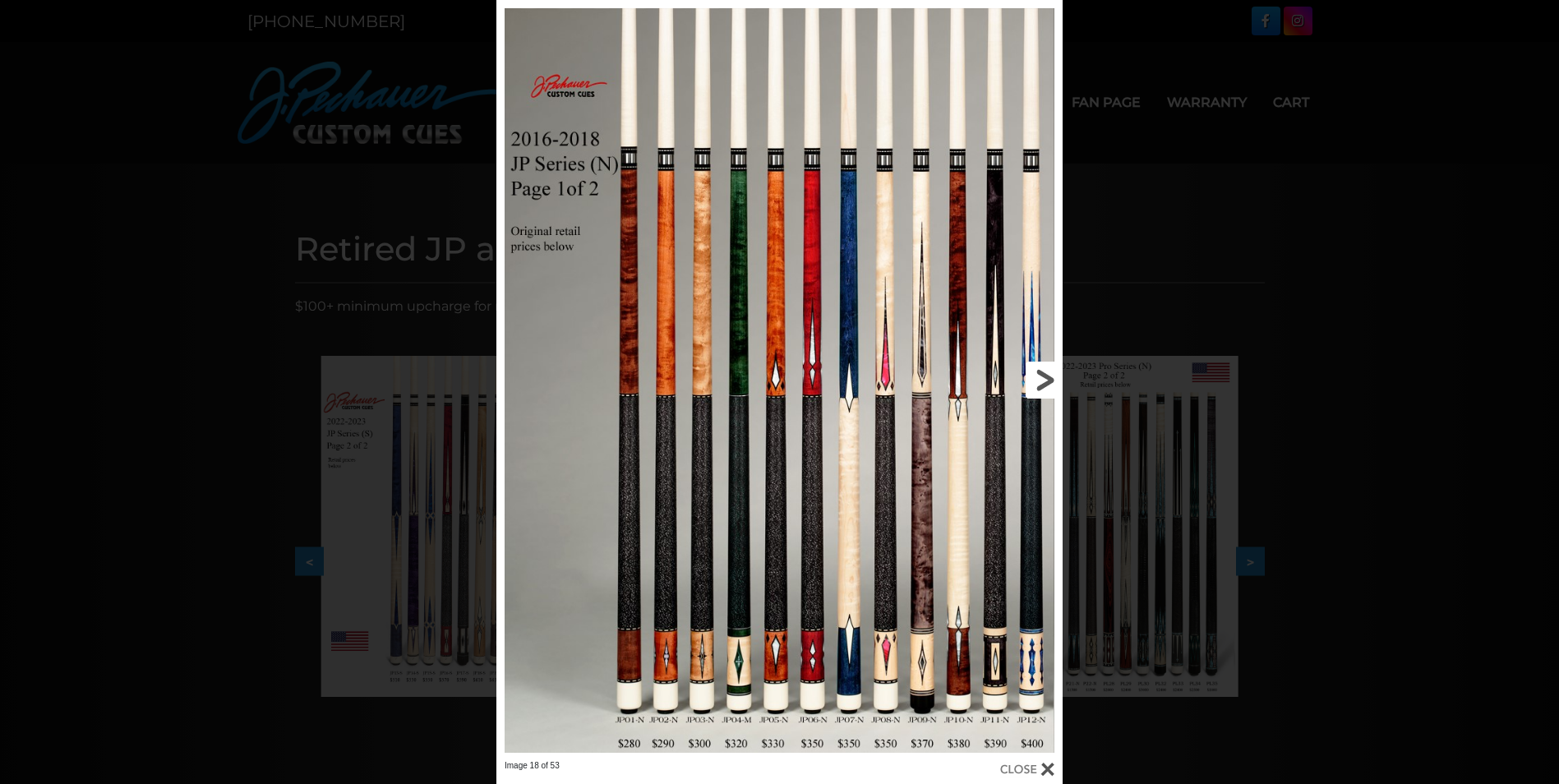
click at [1044, 376] on link at bounding box center [935, 380] width 255 height 760
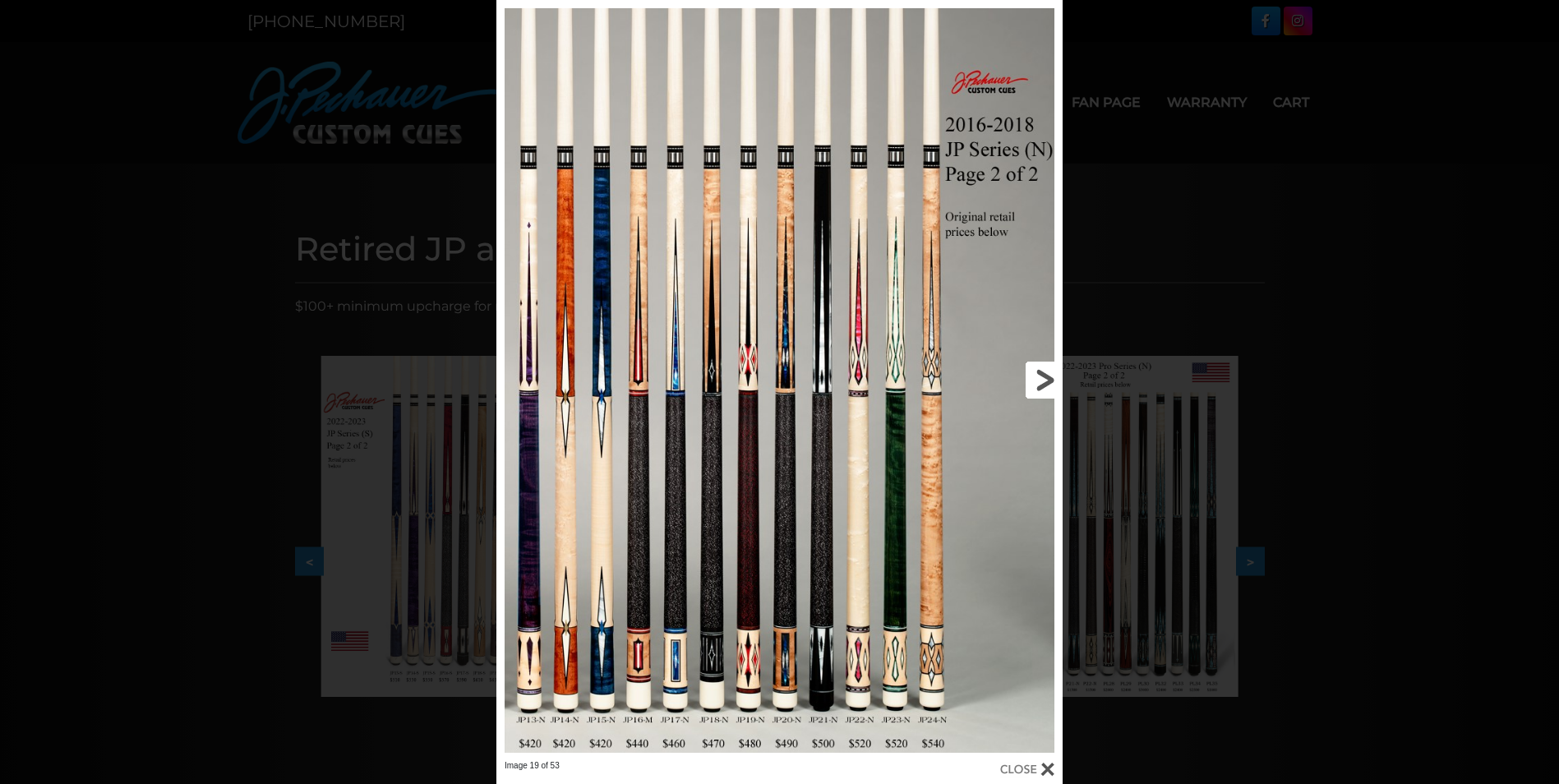
click at [1044, 376] on link at bounding box center [935, 380] width 255 height 760
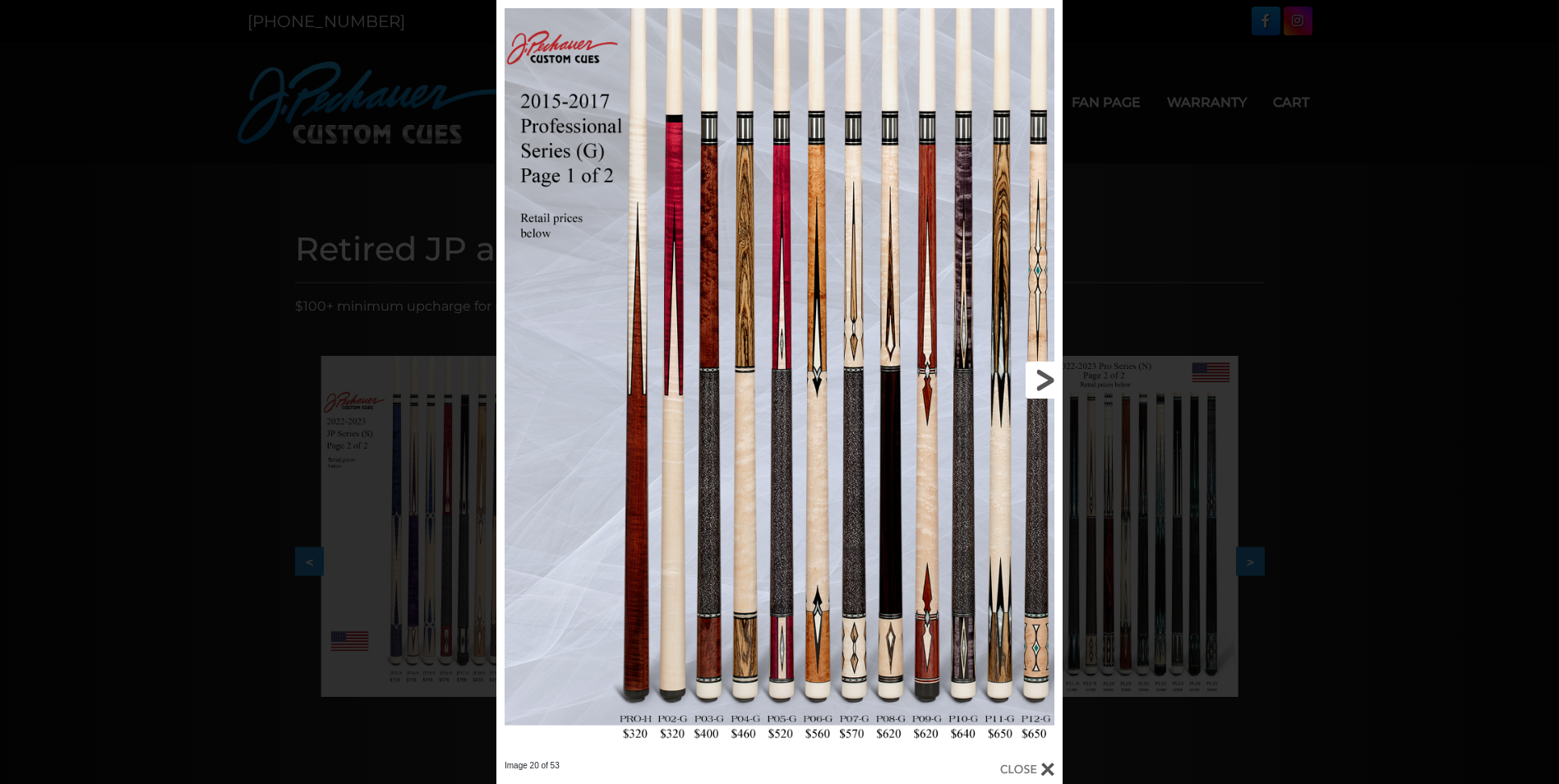
click at [1044, 376] on link at bounding box center [935, 380] width 255 height 760
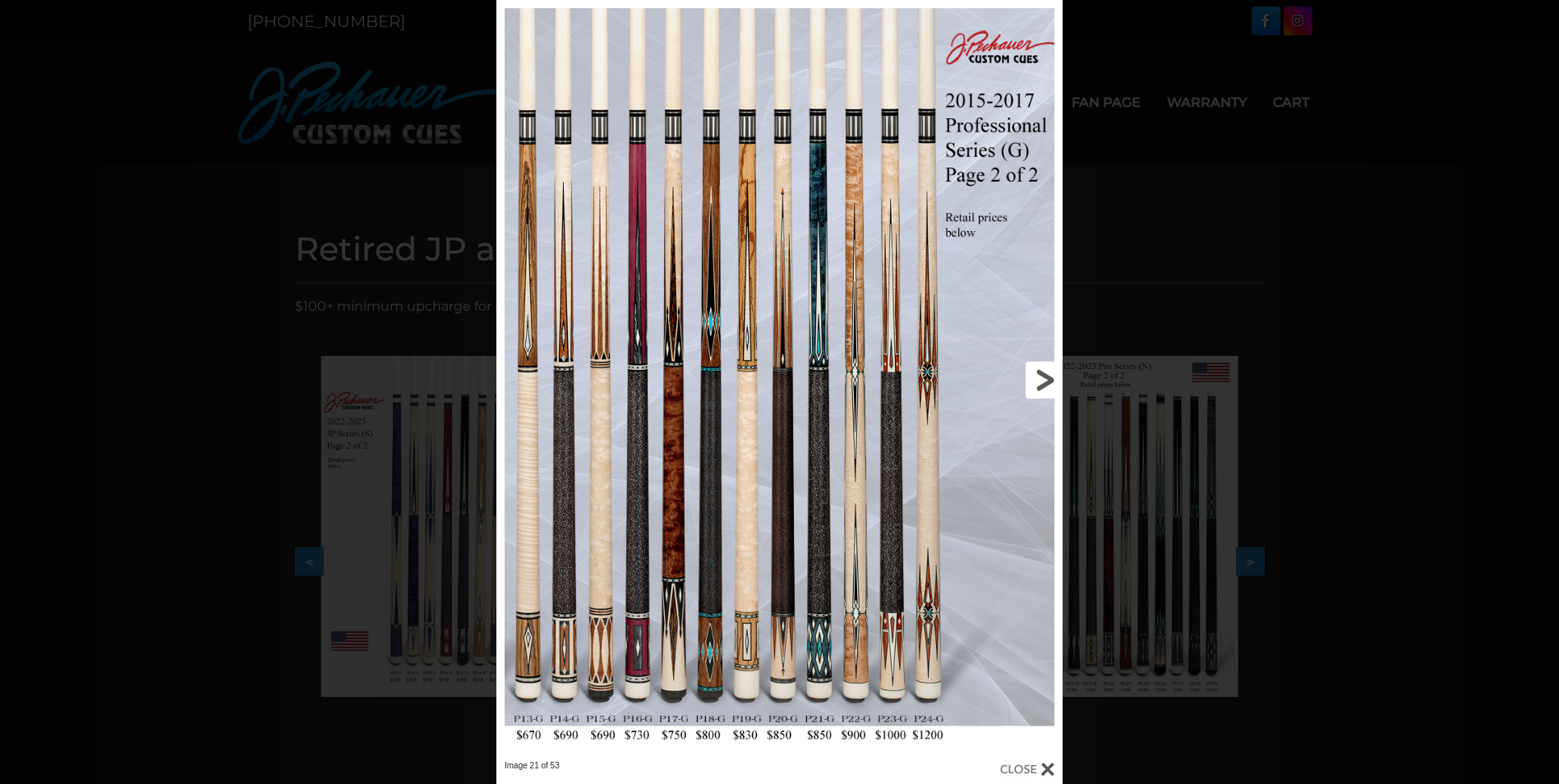
click at [1044, 376] on link at bounding box center [935, 380] width 255 height 760
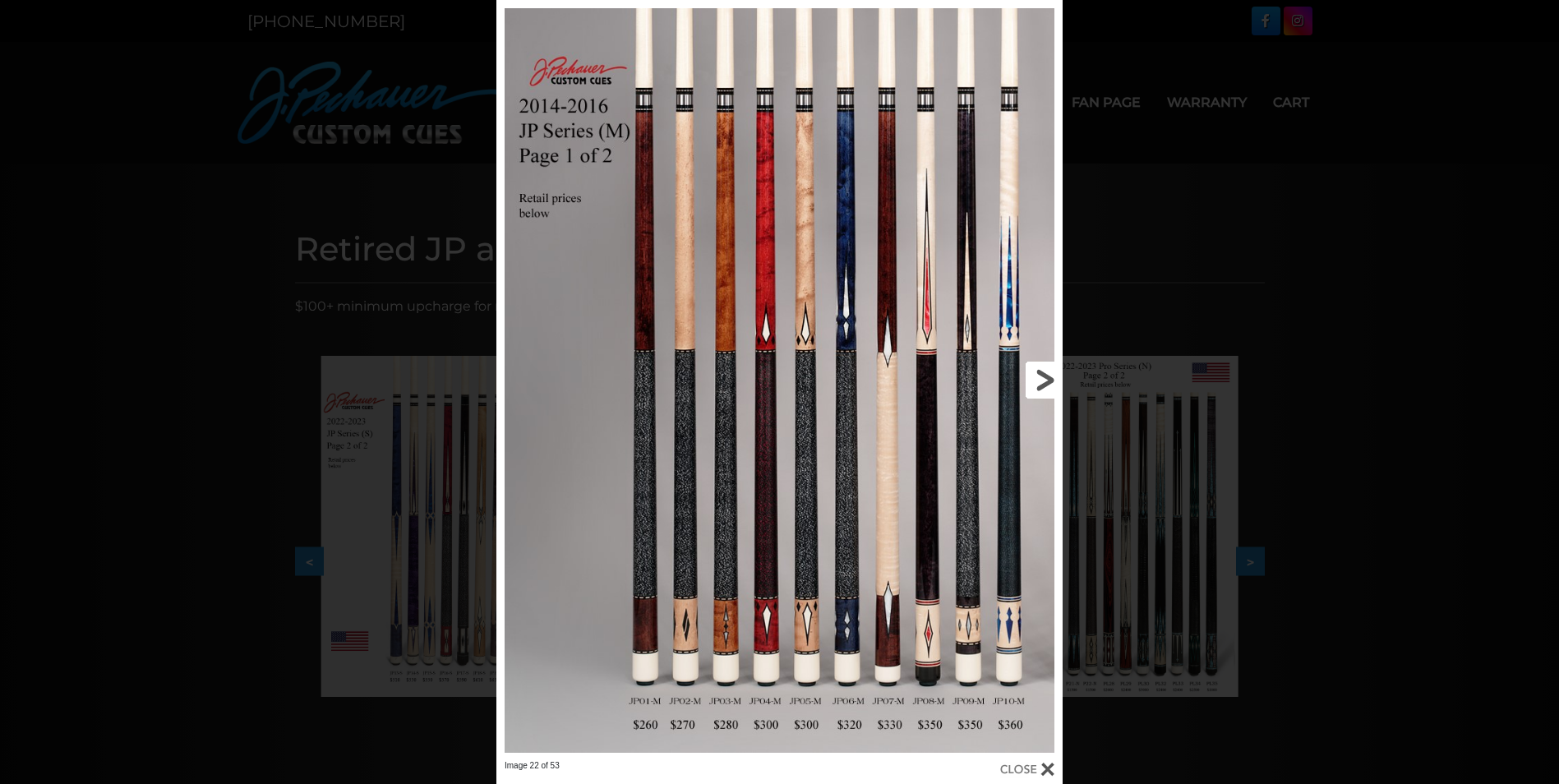
click at [1044, 376] on link at bounding box center [935, 380] width 255 height 760
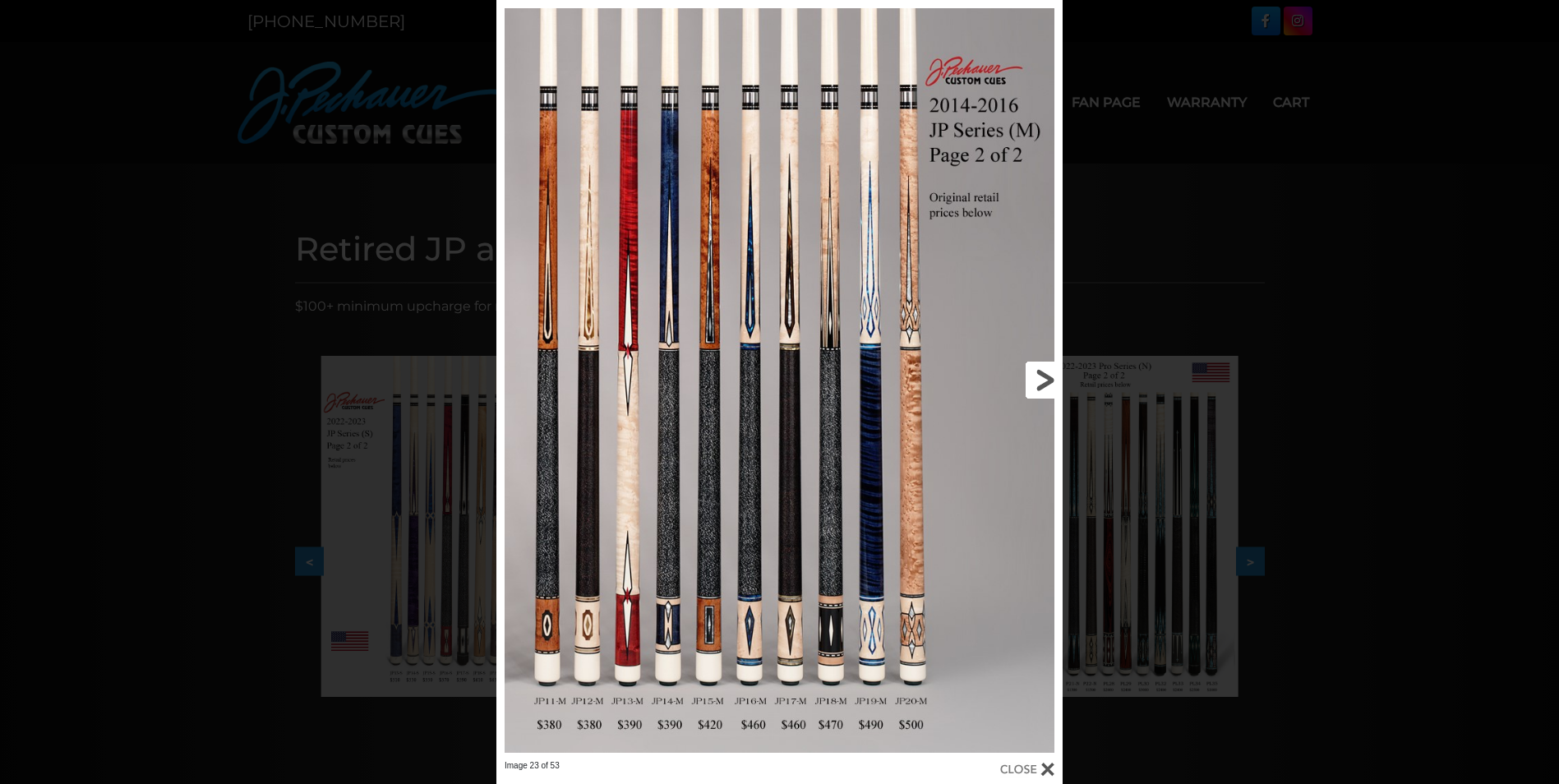
click at [1044, 376] on link at bounding box center [935, 380] width 255 height 760
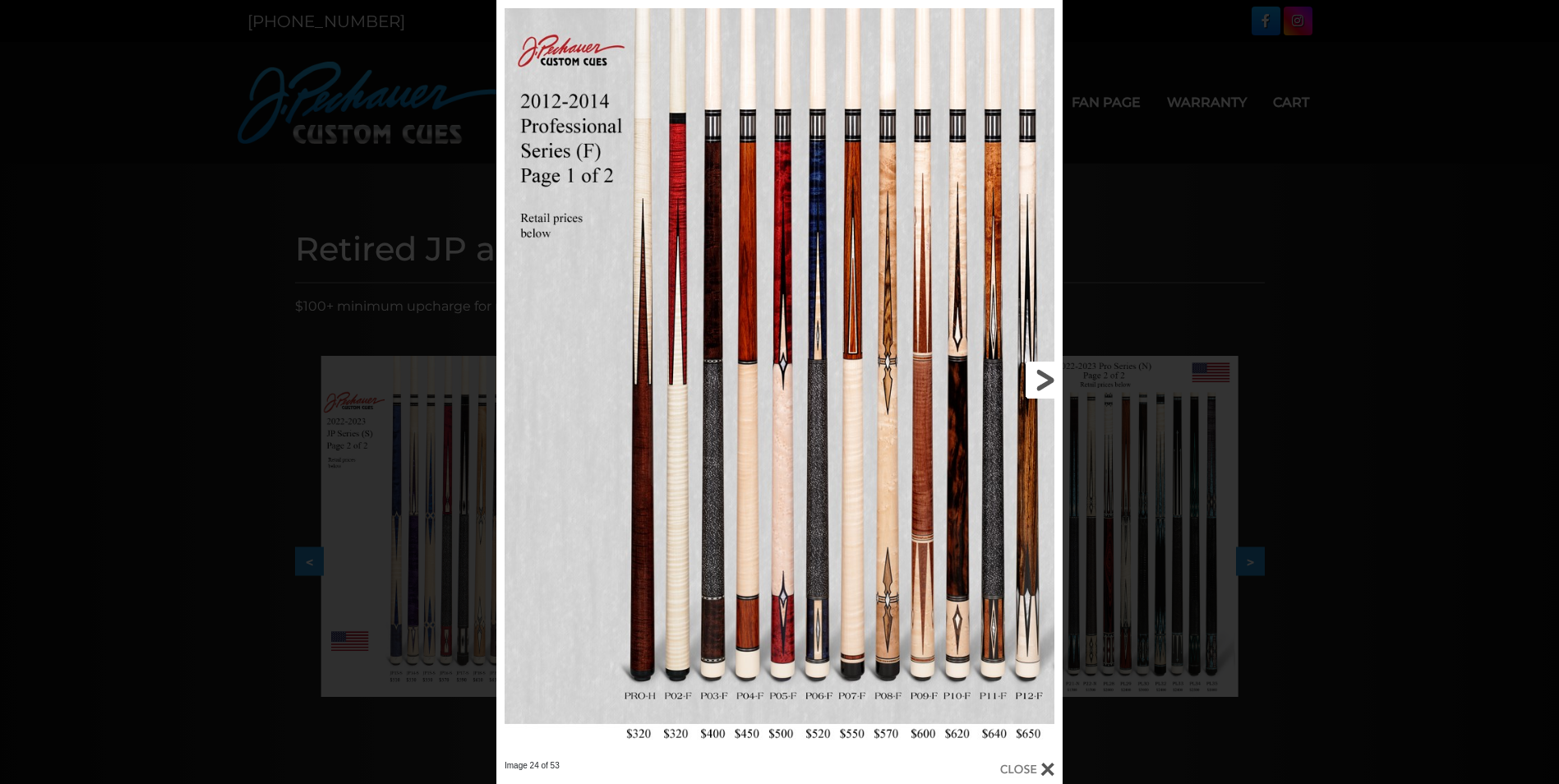
click at [1044, 376] on link at bounding box center [935, 380] width 255 height 760
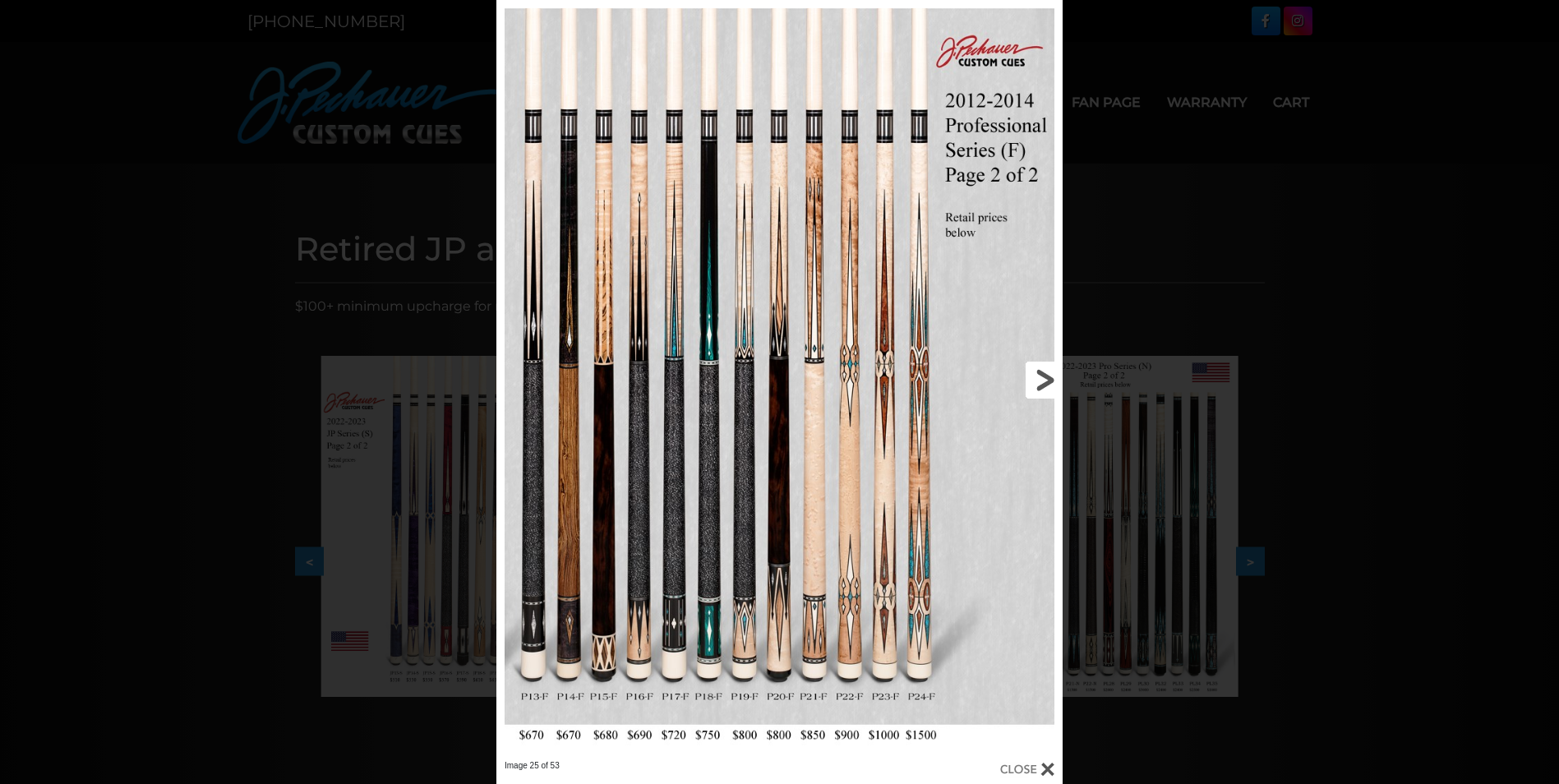
click at [1044, 376] on link at bounding box center [935, 380] width 255 height 760
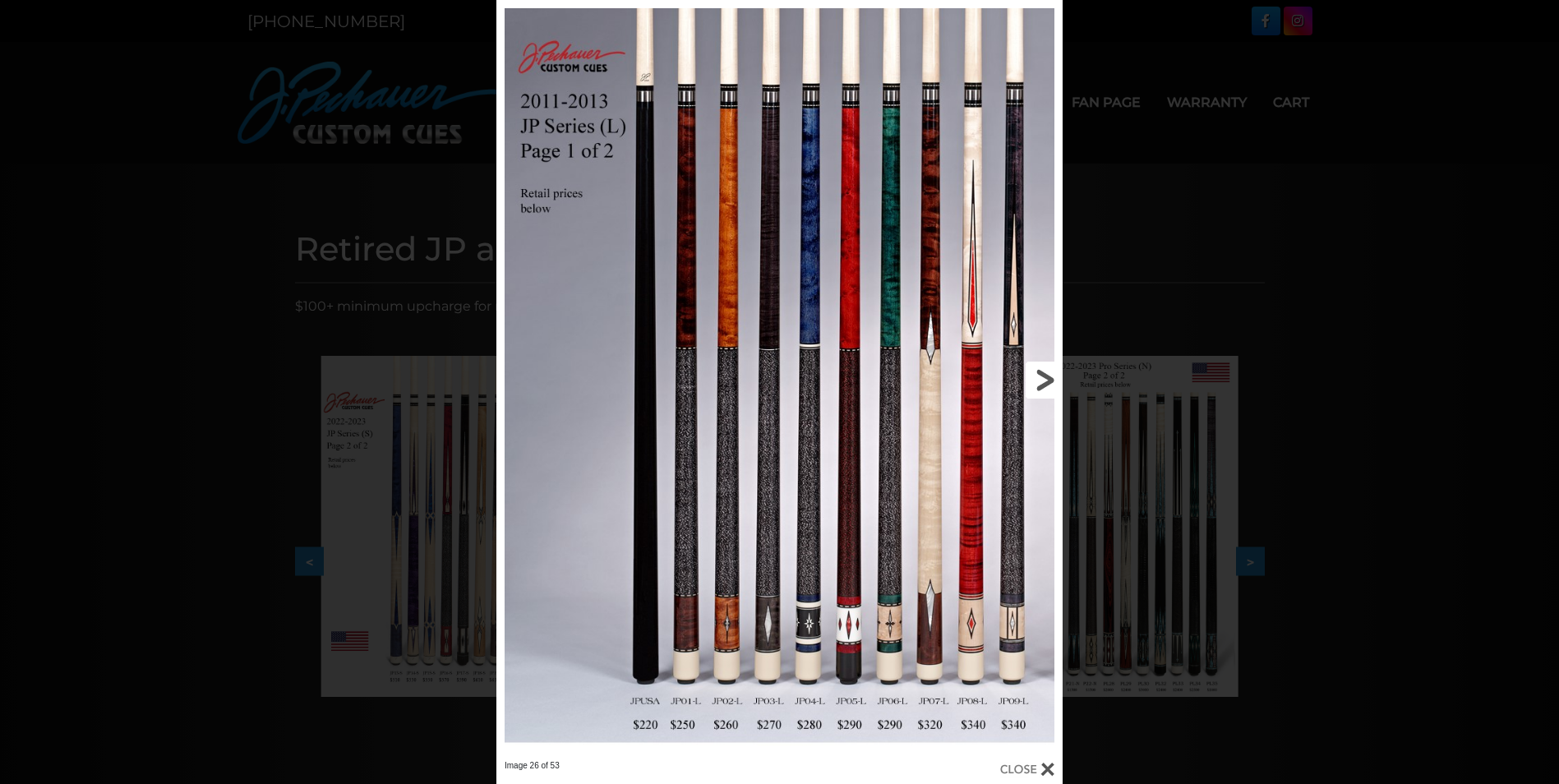
click at [1044, 376] on link at bounding box center [935, 380] width 255 height 760
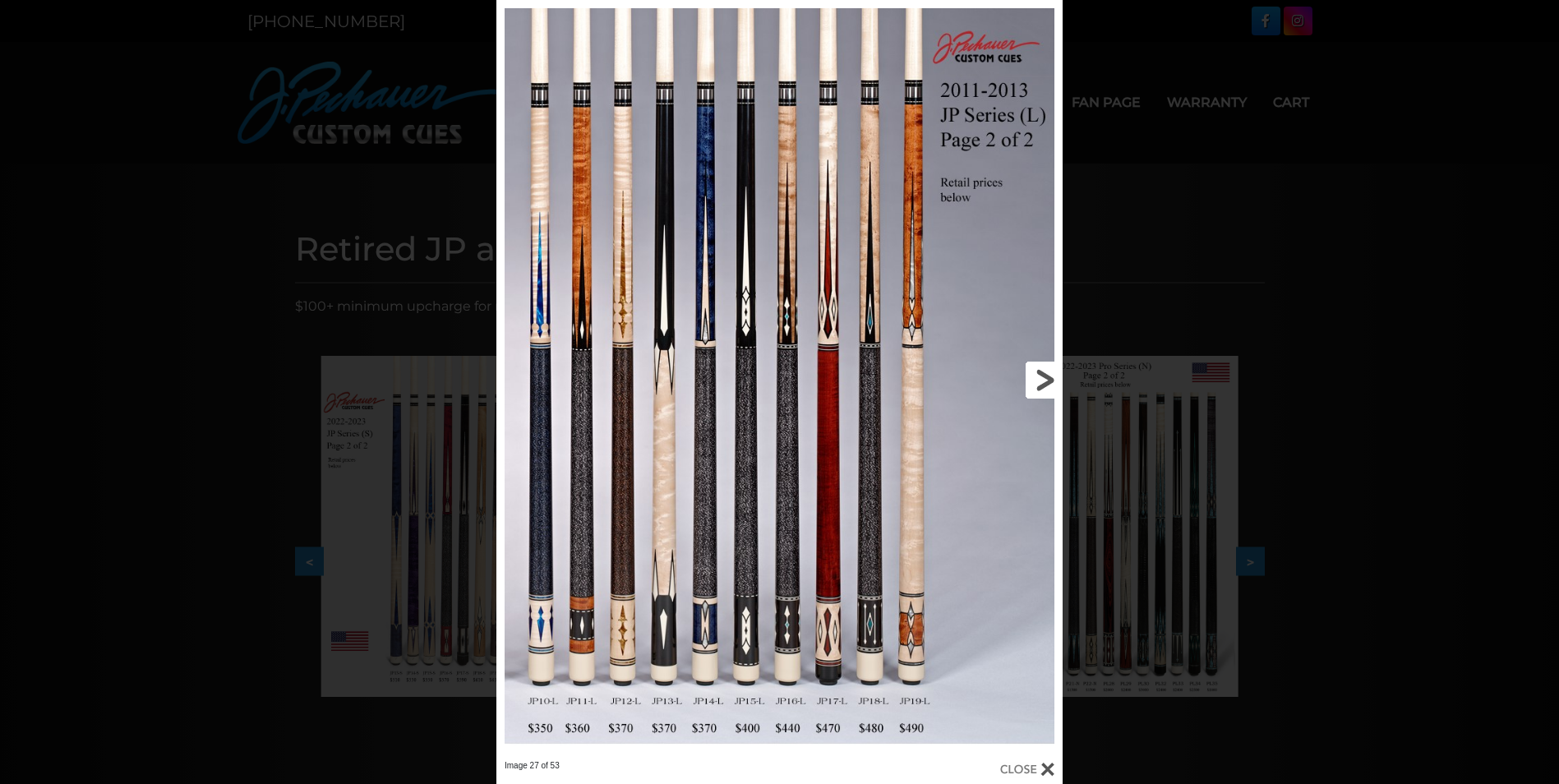
click at [1044, 376] on link at bounding box center [935, 380] width 255 height 760
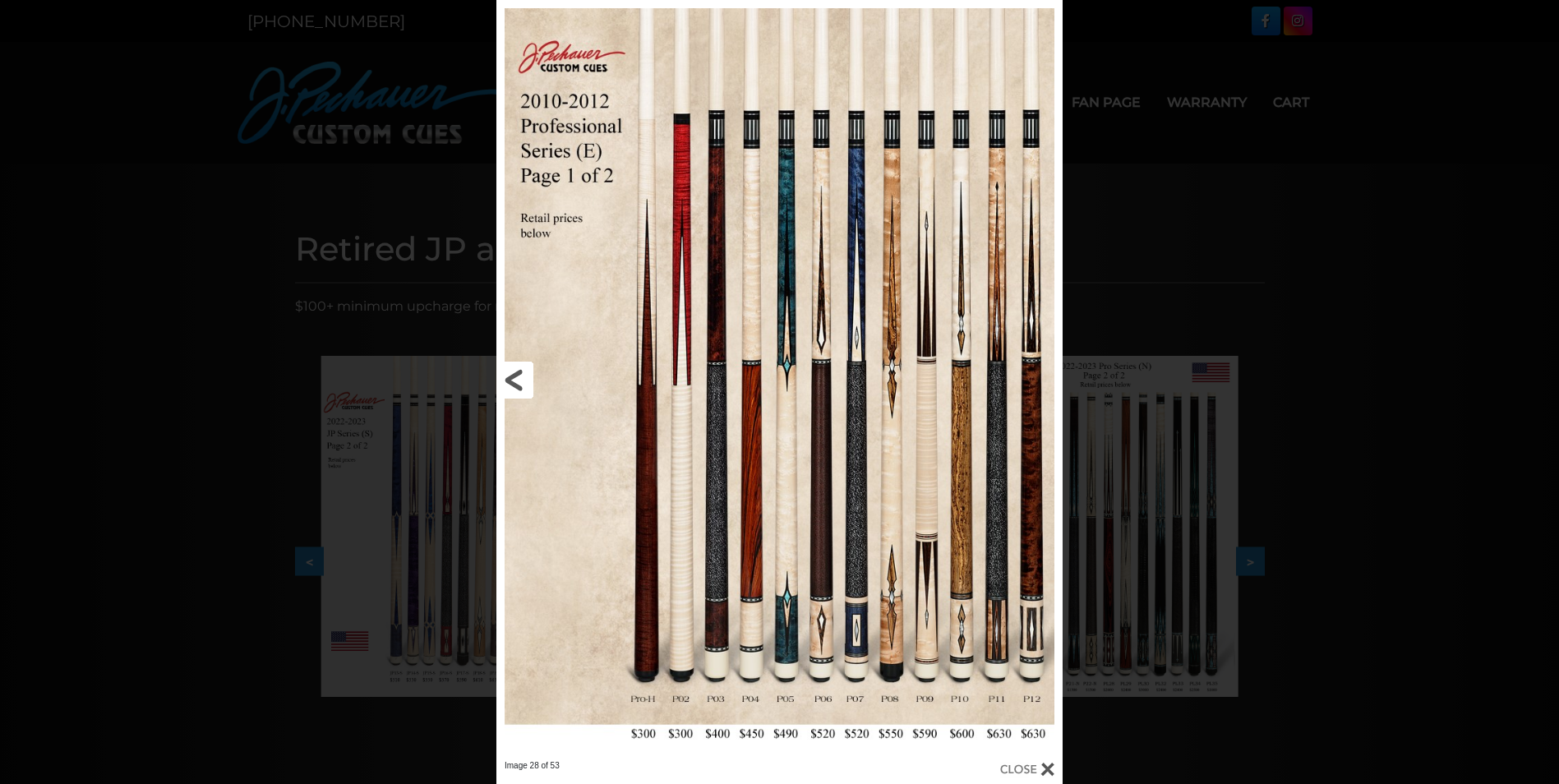
click at [522, 382] on link at bounding box center [624, 380] width 255 height 760
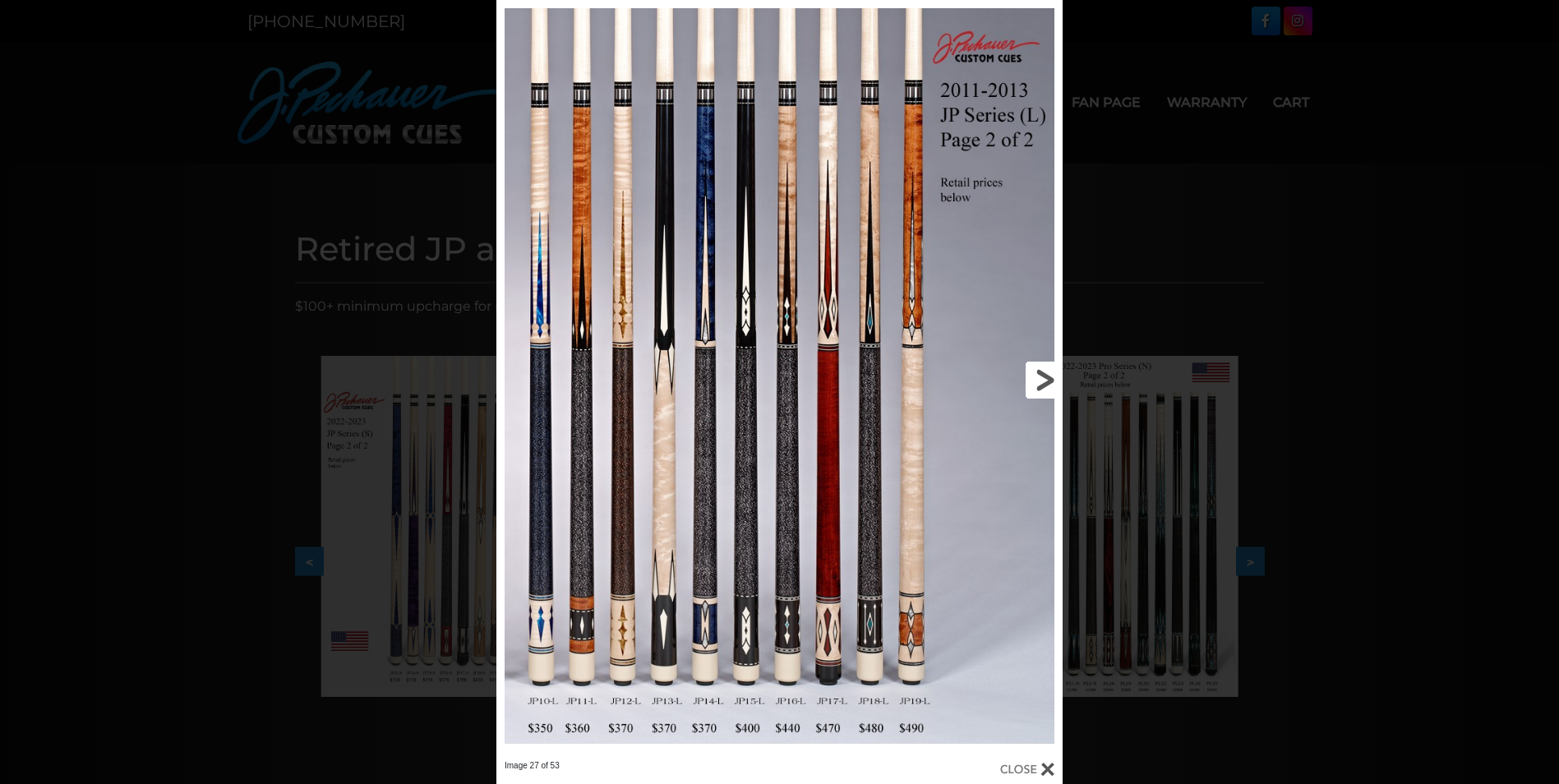
click at [1034, 372] on link at bounding box center [935, 380] width 255 height 760
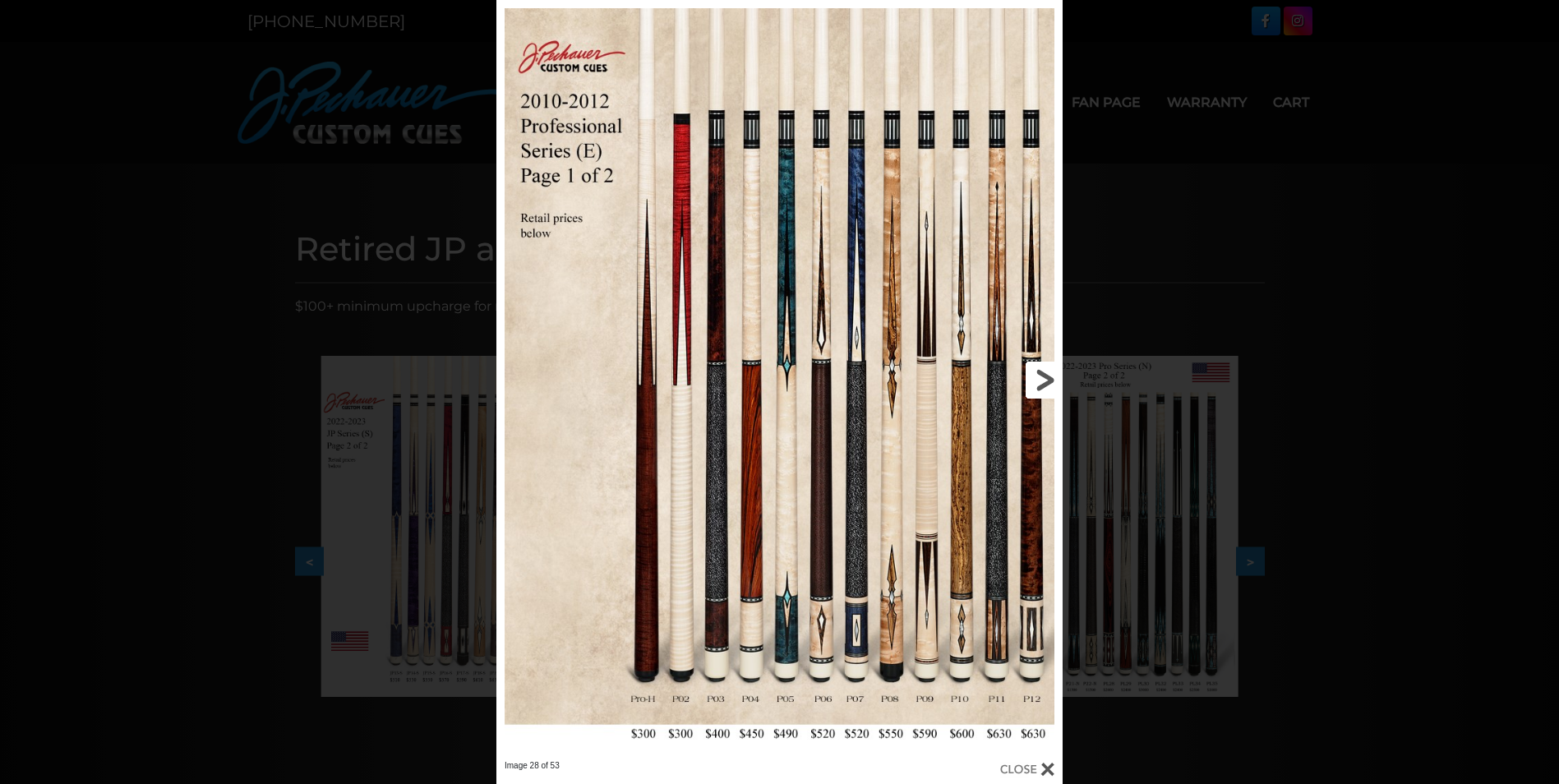
click at [1034, 372] on link at bounding box center [935, 380] width 255 height 760
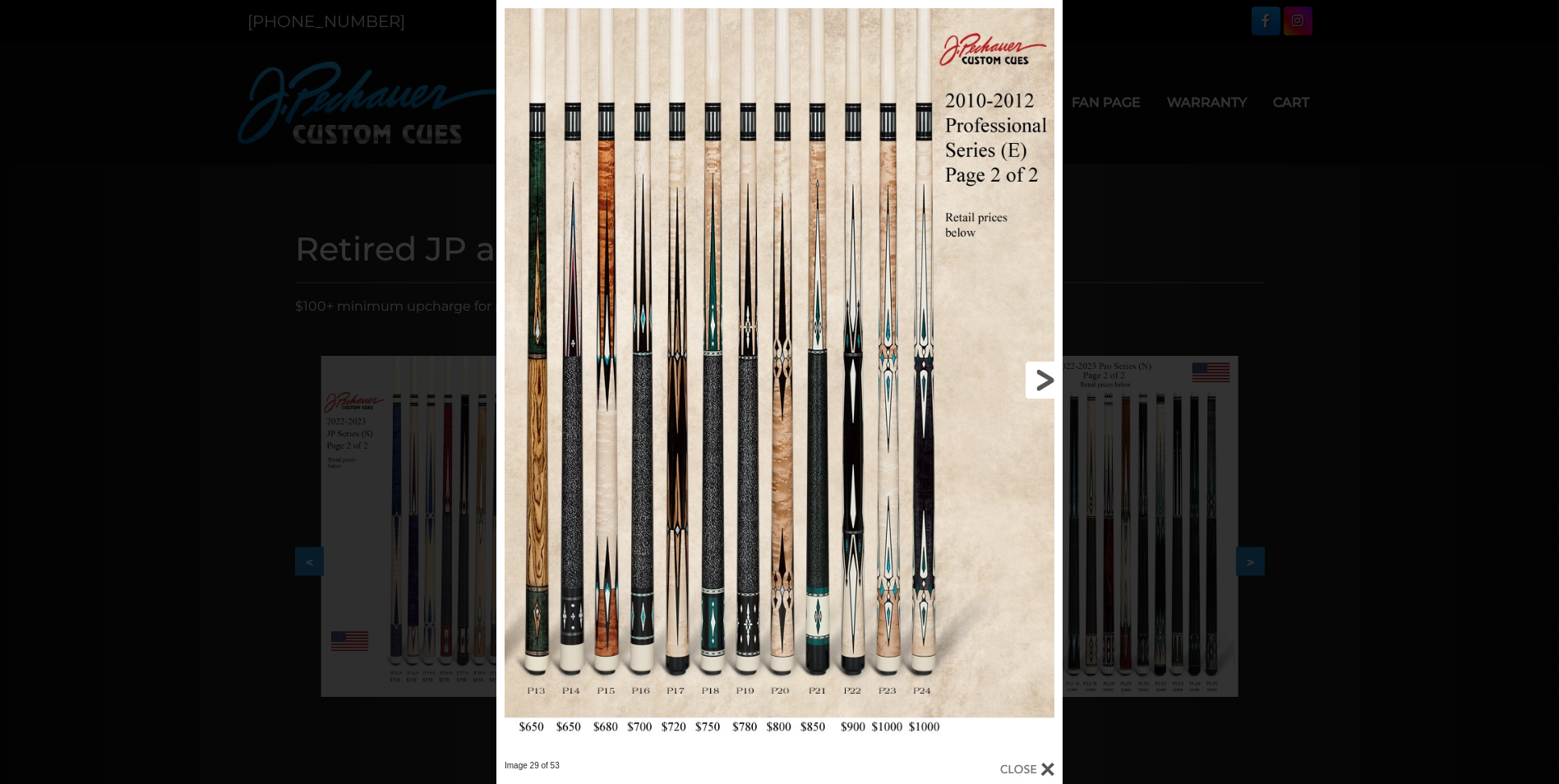
click at [1034, 372] on link at bounding box center [935, 380] width 255 height 760
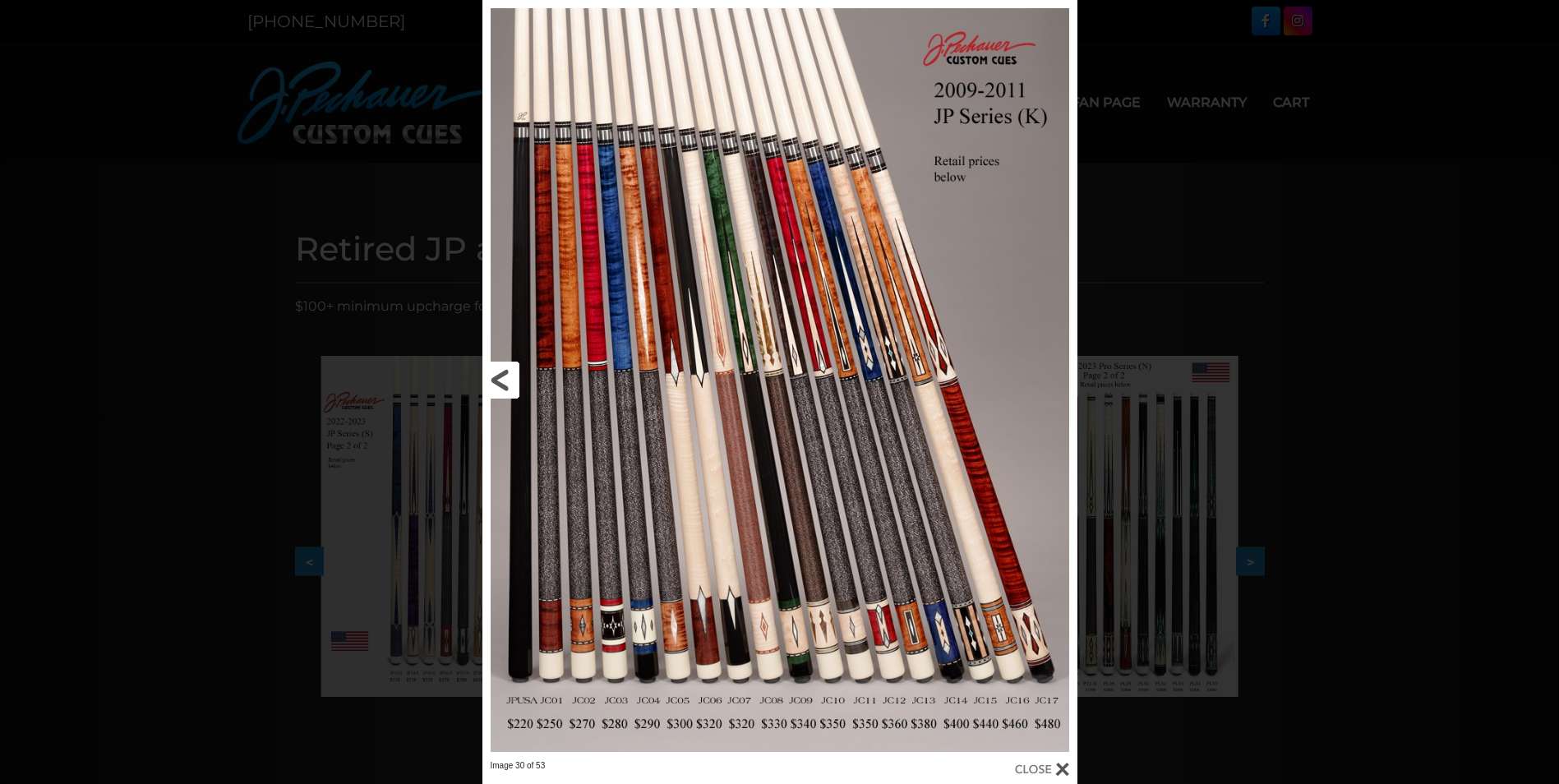
click at [509, 377] on link at bounding box center [616, 380] width 268 height 760
